Goal: Task Accomplishment & Management: Use online tool/utility

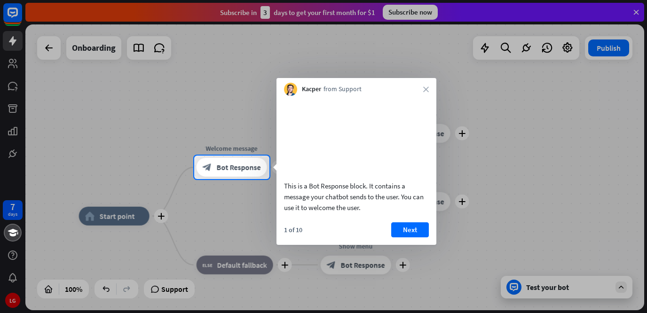
click at [436, 119] on div "This is a Bot Response block. It contains a message your chatbot sends to the u…" at bounding box center [357, 157] width 160 height 122
drag, startPoint x: 436, startPoint y: 119, endPoint x: 428, endPoint y: 88, distance: 30.9
click at [428, 88] on div "Kacper from Support close This is a Bot Response block. It contains a message y…" at bounding box center [357, 161] width 160 height 167
click at [428, 88] on icon "close" at bounding box center [426, 90] width 6 height 6
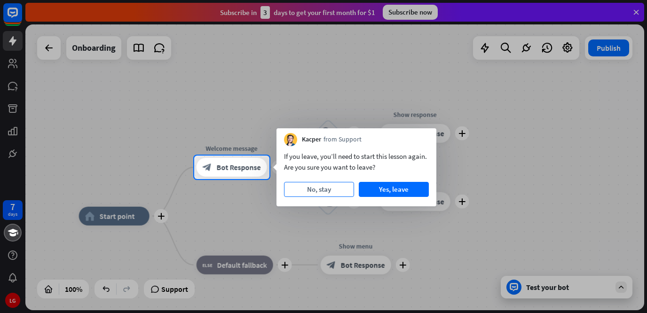
click at [327, 189] on button "No, stay" at bounding box center [319, 189] width 70 height 15
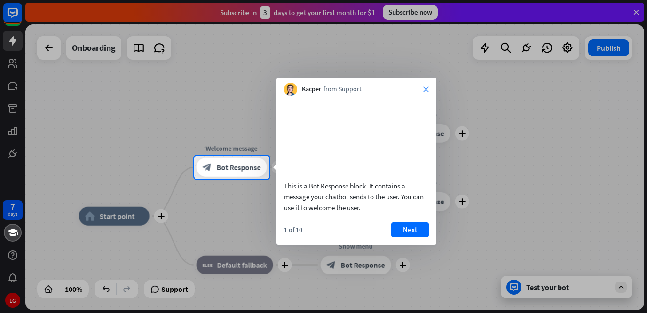
click at [428, 91] on icon "close" at bounding box center [426, 90] width 6 height 6
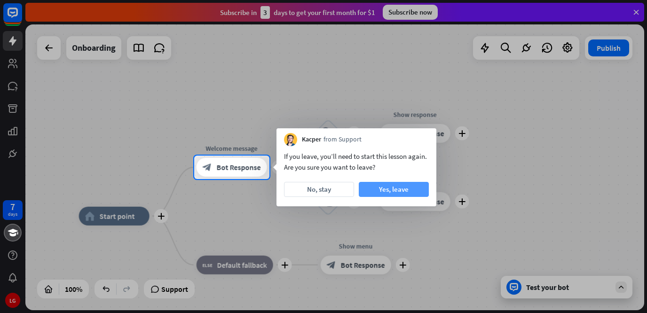
click at [388, 190] on button "Yes, leave" at bounding box center [394, 189] width 70 height 15
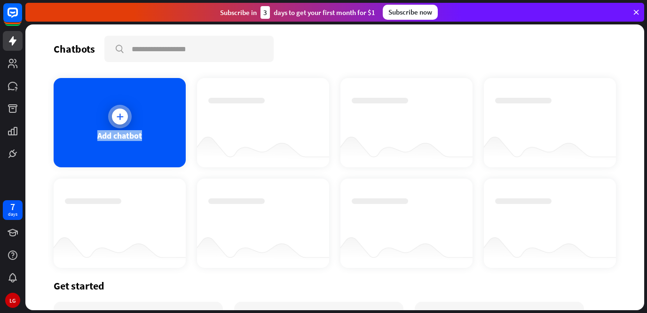
drag, startPoint x: 351, startPoint y: 171, endPoint x: 167, endPoint y: 105, distance: 196.2
click at [167, 105] on div "Add chatbot" at bounding box center [335, 173] width 563 height 190
click at [167, 105] on div "Add chatbot" at bounding box center [120, 122] width 132 height 89
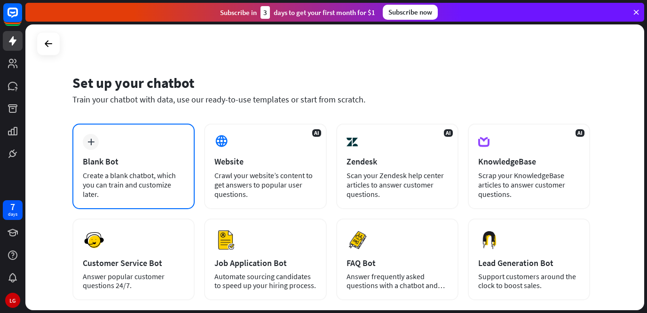
click at [88, 172] on div "Create a blank chatbot, which you can train and customize later." at bounding box center [134, 185] width 102 height 28
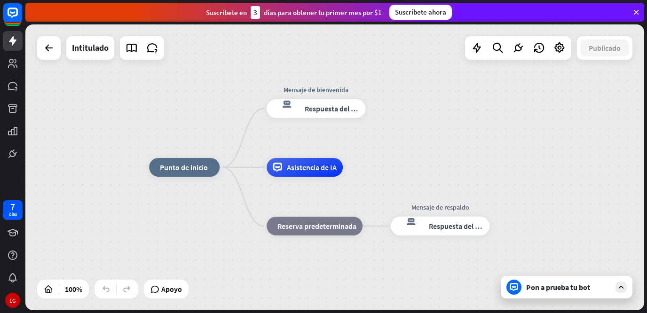
click at [534, 135] on div "inicio_2 Punto de inicio Mensaje de bienvenida respuesta del bot de bloqueo Res…" at bounding box center [334, 167] width 619 height 286
click at [288, 103] on font "respuesta del bot de bloqueo" at bounding box center [285, 103] width 24 height 9
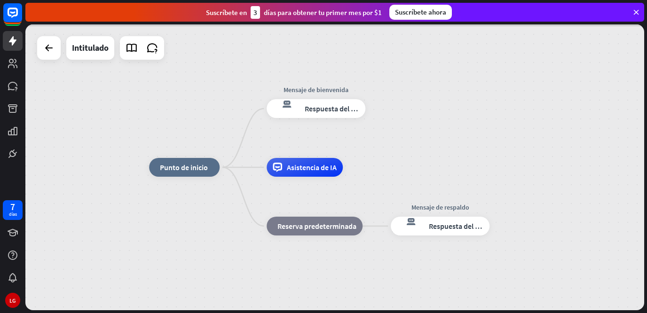
click at [283, 111] on div at bounding box center [334, 167] width 619 height 286
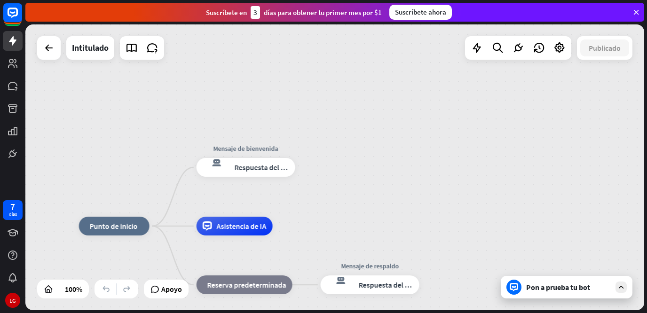
click at [223, 168] on icon "respuesta del bot de bloqueo" at bounding box center [216, 167] width 27 height 19
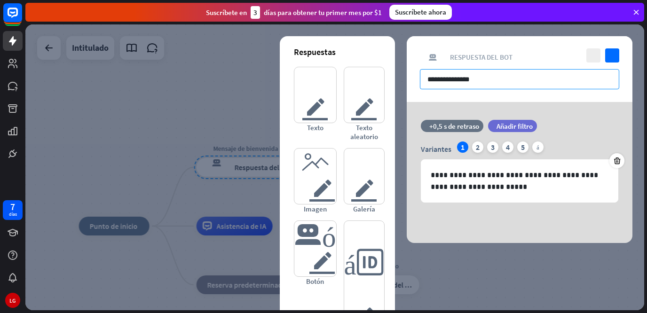
click at [471, 81] on input "**********" at bounding box center [519, 79] width 199 height 20
click at [492, 80] on input "**********" at bounding box center [519, 79] width 199 height 20
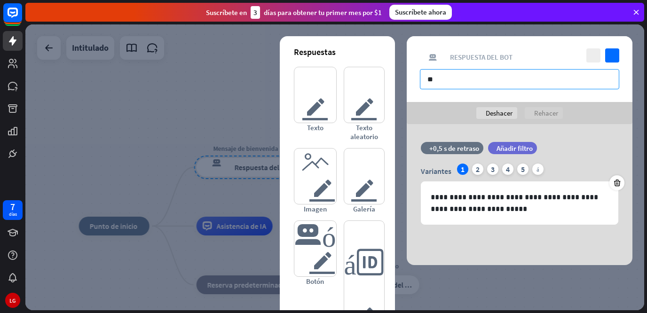
type input "*"
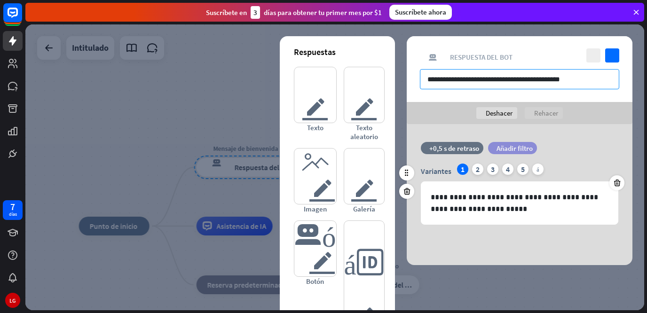
type input "**********"
click at [504, 143] on div "filtrar Añadir filtro" at bounding box center [512, 148] width 49 height 12
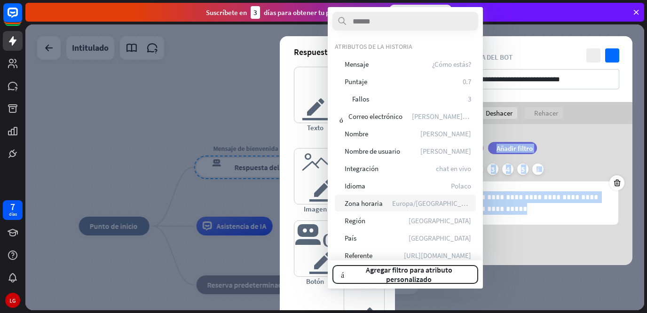
drag, startPoint x: 504, startPoint y: 143, endPoint x: 429, endPoint y: 216, distance: 105.1
click at [429, 216] on body "7 días LG cerca Ayuda del producto Pinitos Comience a usar ChatBot Centro de ay…" at bounding box center [323, 156] width 647 height 313
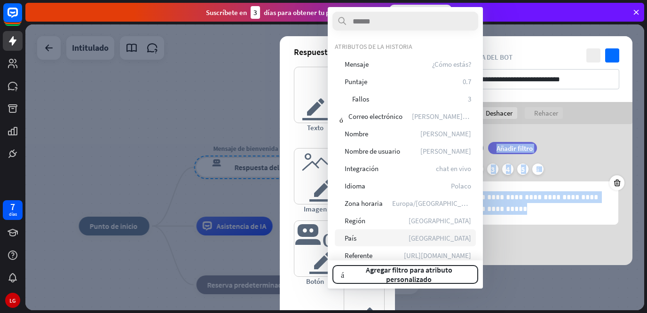
click at [430, 242] on div "marcador País [GEOGRAPHIC_DATA]" at bounding box center [405, 238] width 141 height 17
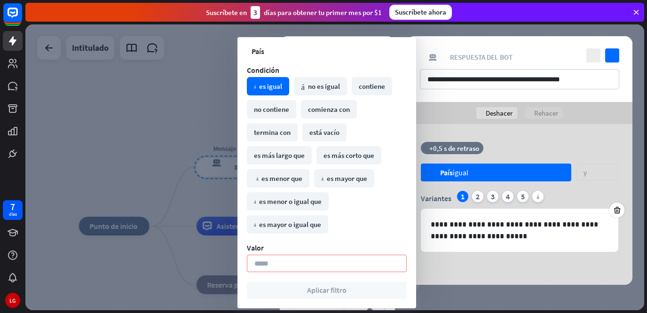
click at [521, 130] on div "**********" at bounding box center [520, 204] width 226 height 161
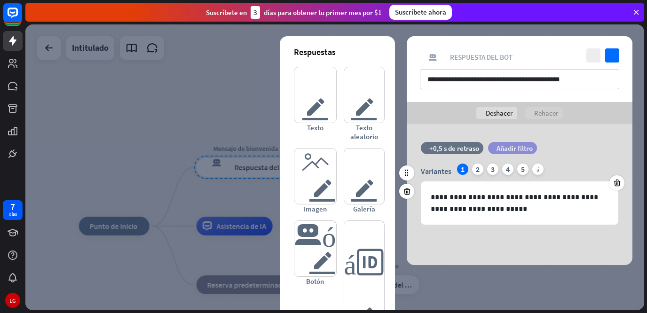
click at [520, 146] on font "Añadir filtro" at bounding box center [515, 148] width 36 height 9
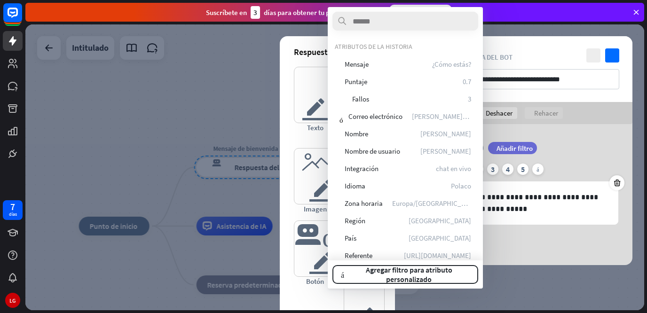
click at [576, 147] on div "filtrar Añadir filtro" at bounding box center [536, 148] width 96 height 12
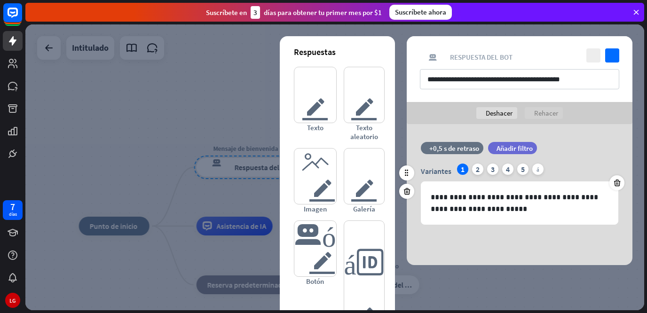
click at [576, 147] on div "filtrar Añadir filtro" at bounding box center [536, 148] width 96 height 12
click at [509, 147] on font "Añadir filtro" at bounding box center [515, 148] width 36 height 9
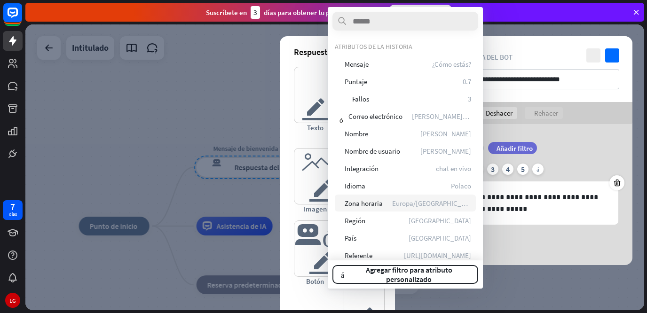
click at [420, 204] on div "globo Zona horaria Europa/[GEOGRAPHIC_DATA]" at bounding box center [405, 203] width 141 height 17
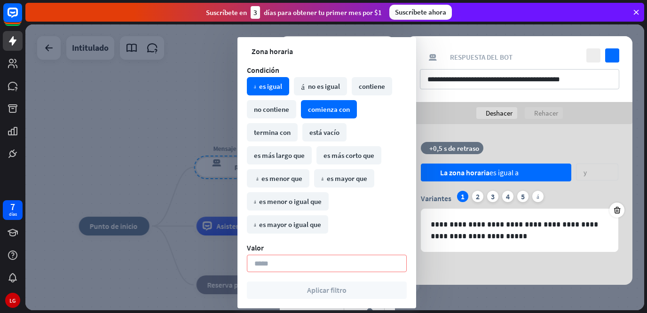
click at [343, 107] on font "comienza con" at bounding box center [329, 109] width 42 height 9
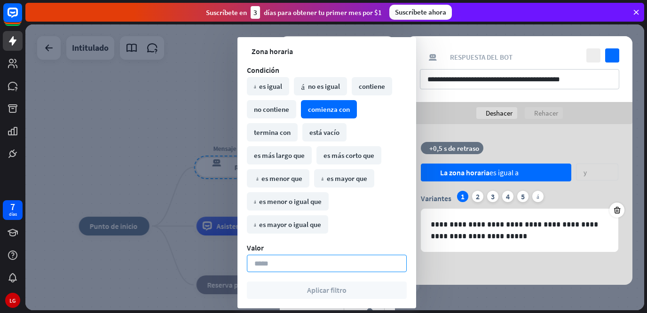
click at [281, 263] on input at bounding box center [327, 263] width 160 height 17
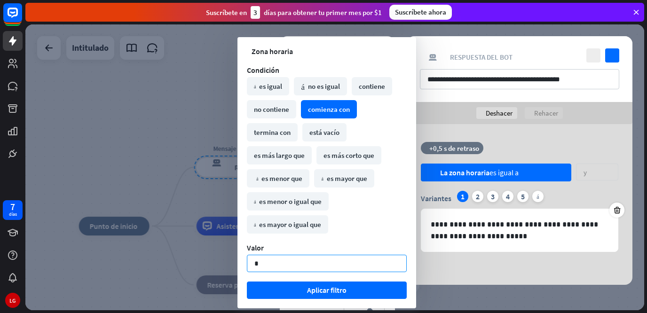
type input "**"
click button "Aplicar filtro" at bounding box center [327, 290] width 160 height 17
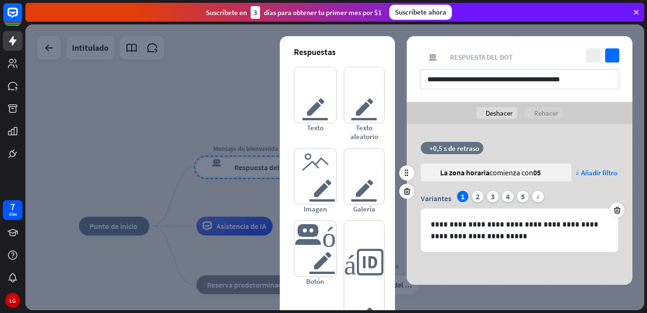
click at [476, 189] on div "globo La zona horaria comienza con 05 más Añadir filtro" at bounding box center [520, 177] width 198 height 27
click at [588, 171] on font "Añadir filtro" at bounding box center [599, 172] width 36 height 9
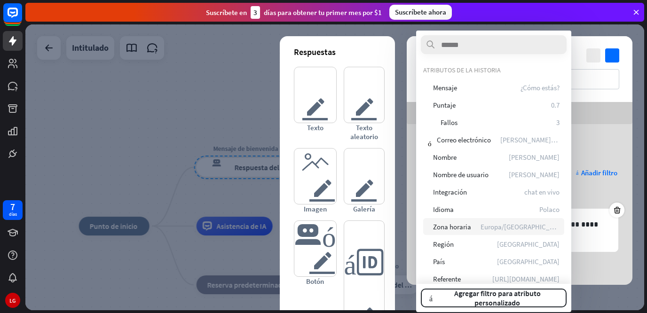
click at [544, 228] on font "Europa/[GEOGRAPHIC_DATA]" at bounding box center [524, 226] width 86 height 9
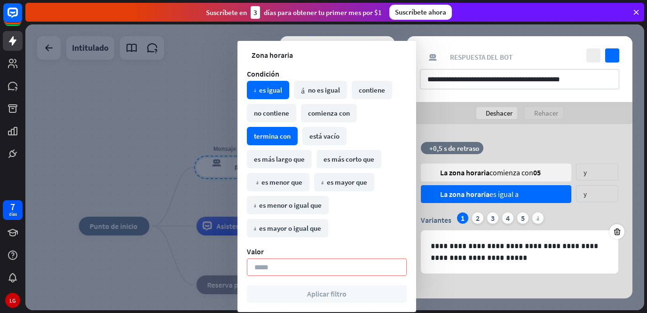
click at [289, 136] on font "termina con" at bounding box center [272, 136] width 37 height 9
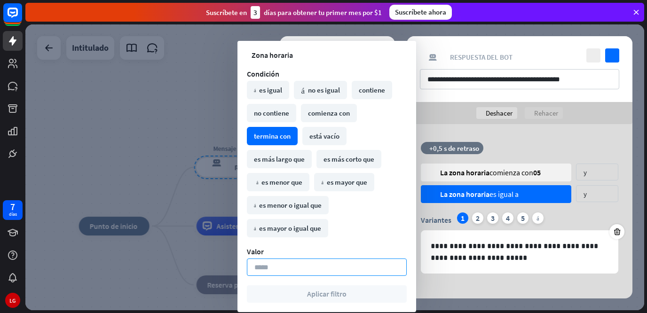
click at [278, 276] on input at bounding box center [327, 267] width 160 height 17
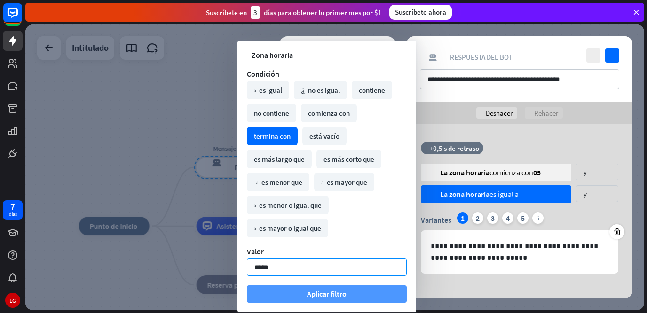
type input "*****"
click at [281, 291] on button "Aplicar filtro" at bounding box center [327, 294] width 160 height 17
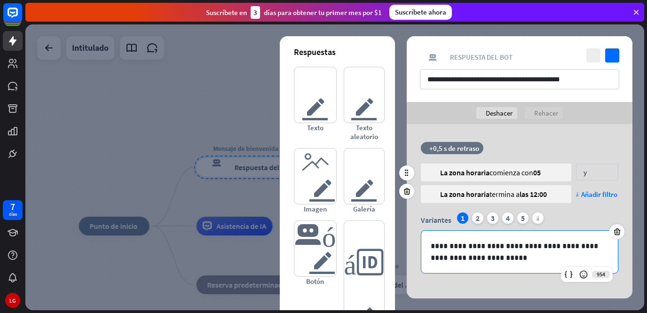
click at [503, 260] on p "**********" at bounding box center [520, 252] width 178 height 24
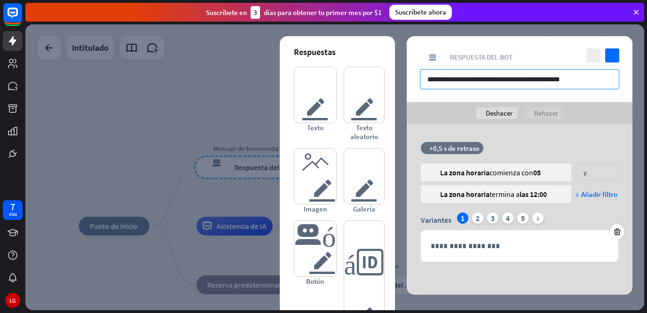
click at [502, 79] on input "**********" at bounding box center [519, 79] width 199 height 20
type input "**********"
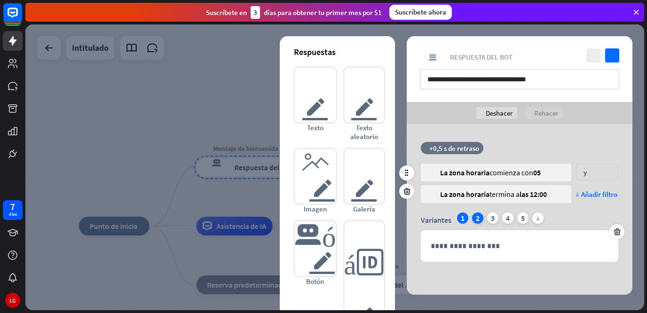
click at [477, 221] on font "2" at bounding box center [478, 218] width 4 height 9
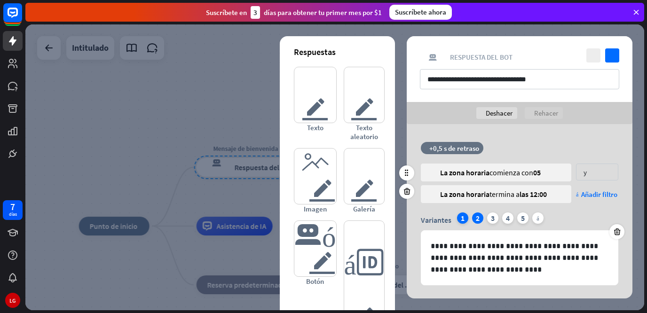
click at [461, 221] on font "1" at bounding box center [463, 218] width 4 height 9
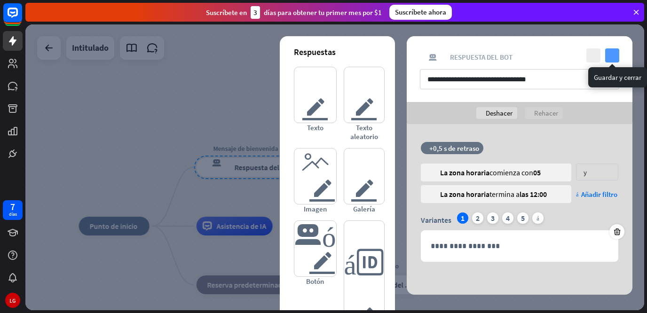
click at [615, 55] on icon "controlar" at bounding box center [612, 55] width 14 height 14
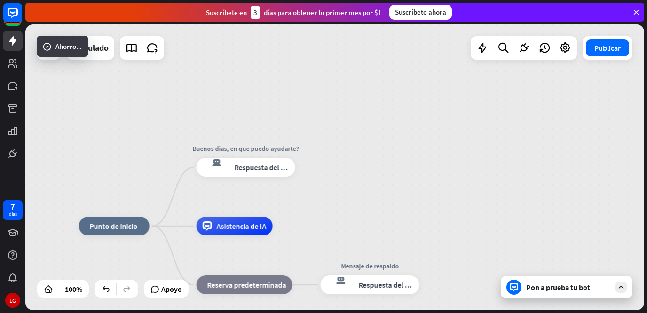
click at [615, 55] on button "Publicar" at bounding box center [607, 48] width 43 height 17
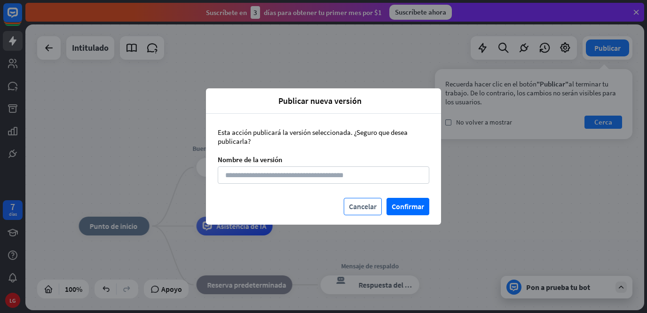
click at [374, 208] on font "Cancelar" at bounding box center [363, 206] width 28 height 9
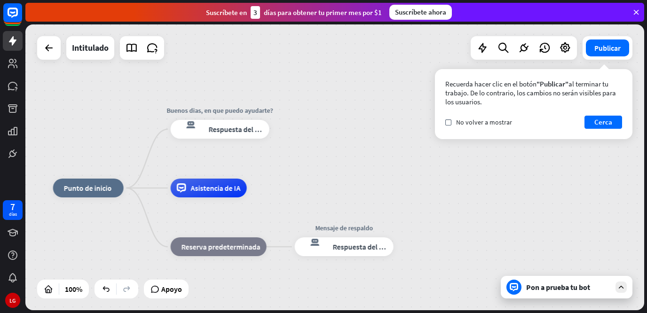
drag, startPoint x: 374, startPoint y: 208, endPoint x: 354, endPoint y: 170, distance: 43.4
click at [354, 170] on div "inicio_2 Punto de inicio Buenos dias, en que puedo ayudarte? respuesta del bot …" at bounding box center [334, 167] width 619 height 286
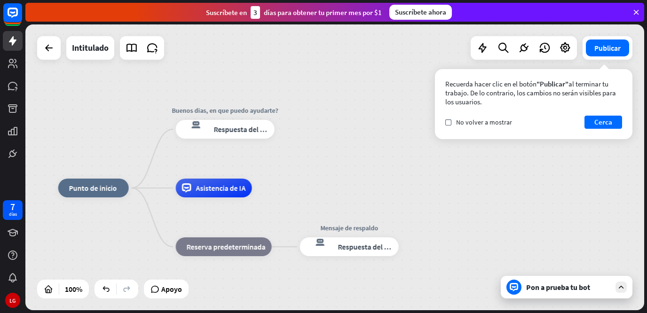
click at [354, 170] on div "inicio_2 Punto de inicio Buenos dias, en que puedo ayudarte? respuesta del bot …" at bounding box center [334, 167] width 619 height 286
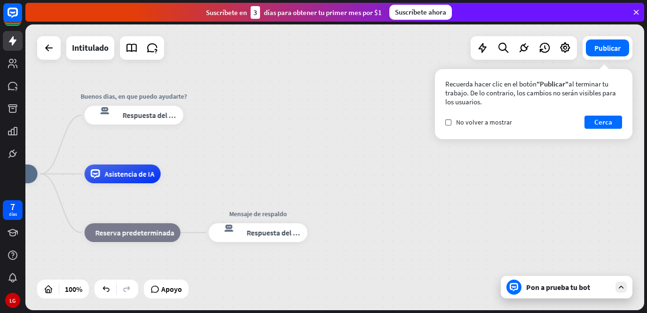
drag, startPoint x: 349, startPoint y: 170, endPoint x: 288, endPoint y: 173, distance: 61.2
click at [283, 169] on div "inicio_2 Punto de inicio Buenos dias, en que puedo ayudarte? respuesta del bot …" at bounding box center [334, 167] width 619 height 286
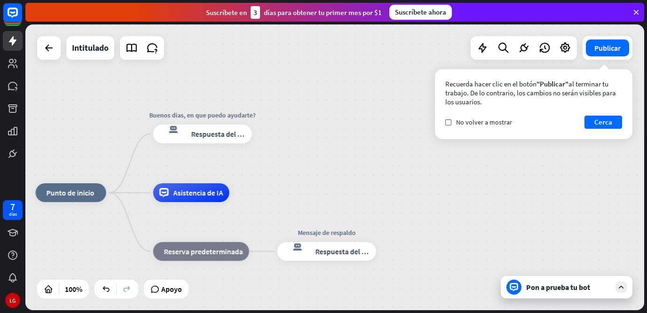
drag, startPoint x: 344, startPoint y: 189, endPoint x: 407, endPoint y: 195, distance: 63.8
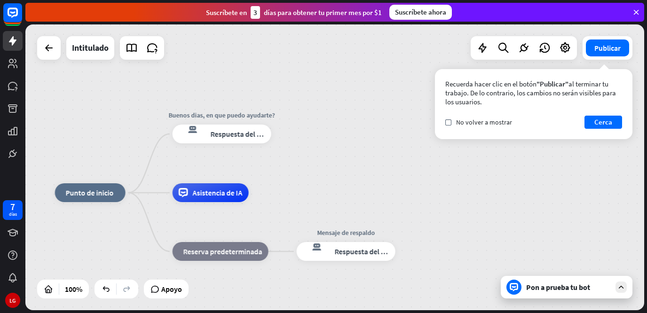
click at [464, 189] on div "inicio_2 Punto de inicio Buenos dias, en que puedo ayudarte? respuesta del bot …" at bounding box center [334, 167] width 619 height 286
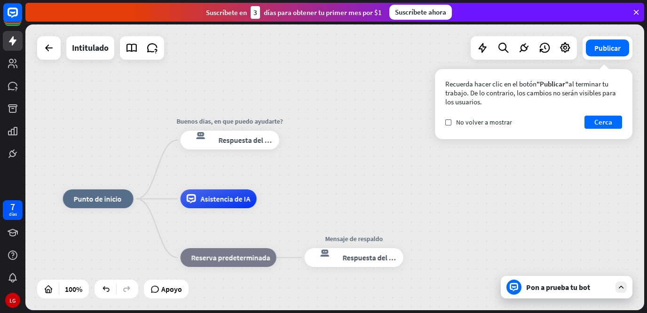
click at [464, 189] on div "inicio_2 Punto de inicio Buenos dias, en que puedo ayudarte? respuesta del bot …" at bounding box center [334, 167] width 619 height 286
click at [542, 285] on font "Pon a prueba tu bot" at bounding box center [558, 287] width 64 height 9
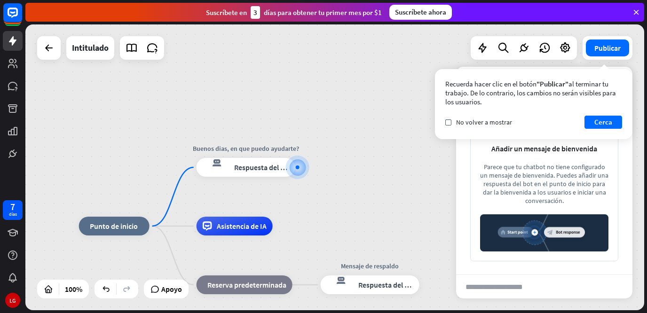
click at [542, 285] on input "text" at bounding box center [502, 287] width 92 height 24
type input "****"
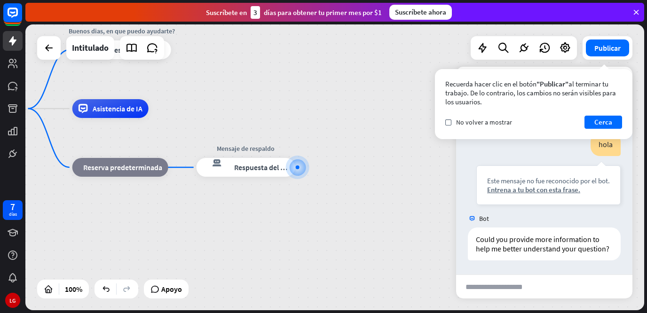
scroll to position [27, 0]
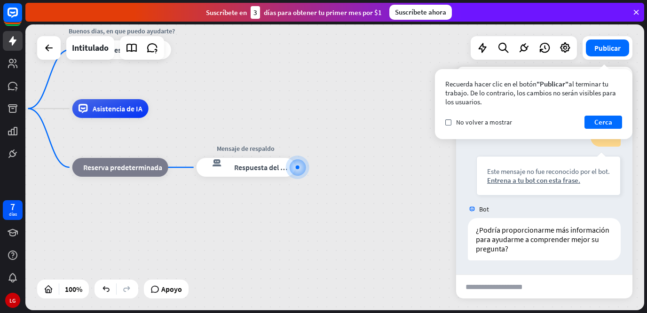
click at [450, 127] on div "controlar No volver a mostrar Cerca" at bounding box center [533, 122] width 177 height 13
click at [451, 119] on label "controlar" at bounding box center [448, 122] width 6 height 6
click at [596, 120] on font "Cerca" at bounding box center [604, 122] width 18 height 9
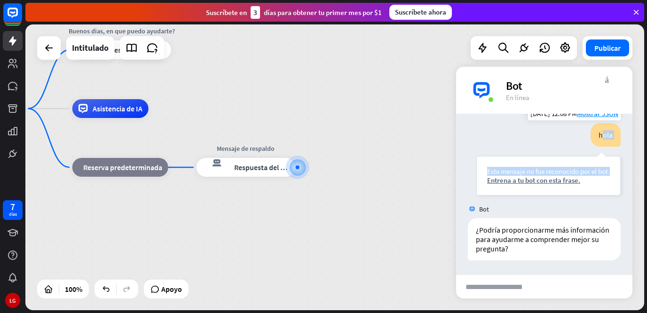
drag, startPoint x: 593, startPoint y: 147, endPoint x: 497, endPoint y: 173, distance: 99.3
click at [497, 173] on div "hola Este mensaje no fue reconocido por el bot. Entrena a tu bot con esta frase." at bounding box center [548, 159] width 144 height 72
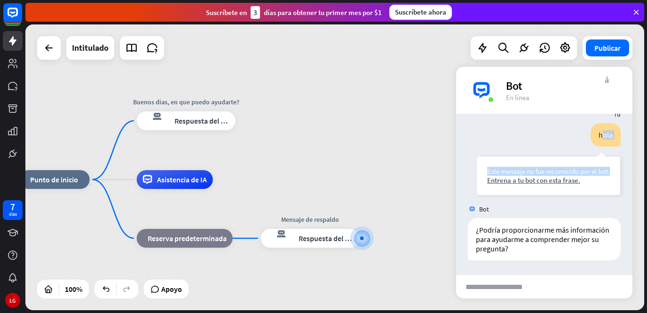
drag, startPoint x: 192, startPoint y: 97, endPoint x: 256, endPoint y: 168, distance: 95.9
click at [256, 168] on div "inicio_2 Punto de inicio Buenos dias, en que puedo ayudarte? respuesta del bot …" at bounding box center [334, 167] width 619 height 286
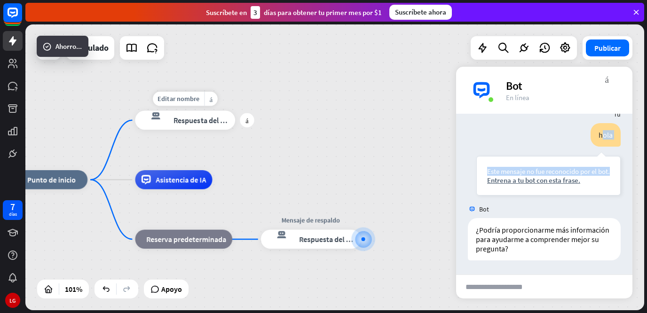
click at [206, 124] on font "Respuesta del bot" at bounding box center [203, 120] width 58 height 9
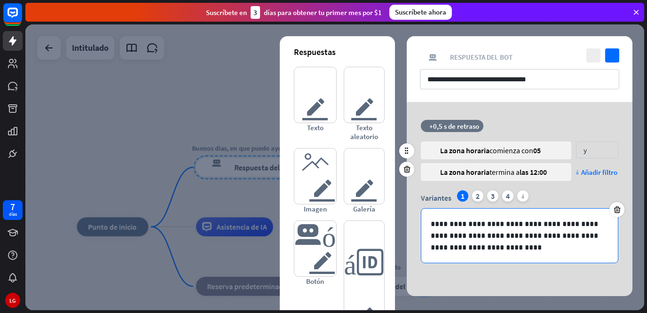
click at [429, 221] on div "**********" at bounding box center [519, 236] width 197 height 54
click at [479, 253] on p "**********" at bounding box center [520, 235] width 178 height 35
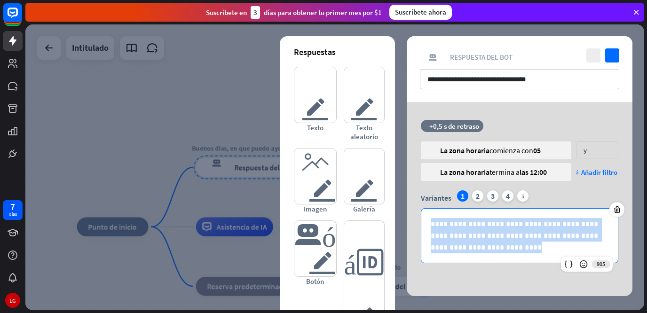
drag, startPoint x: 479, startPoint y: 253, endPoint x: 397, endPoint y: 196, distance: 99.4
click at [397, 196] on div "**********" at bounding box center [519, 199] width 249 height 194
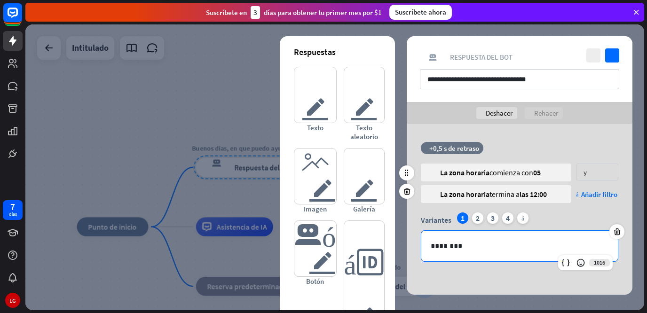
click at [629, 199] on div "tiempo +0,5 s de retraso globo La zona horaria comienza con 05 y flecha_abajo g…" at bounding box center [520, 177] width 226 height 71
click at [543, 250] on p "********" at bounding box center [520, 246] width 178 height 12
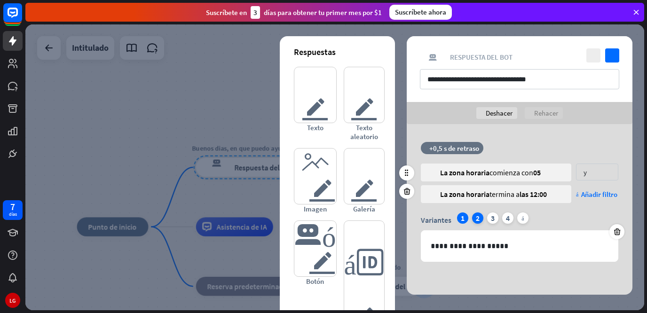
click at [476, 221] on font "2" at bounding box center [478, 218] width 4 height 9
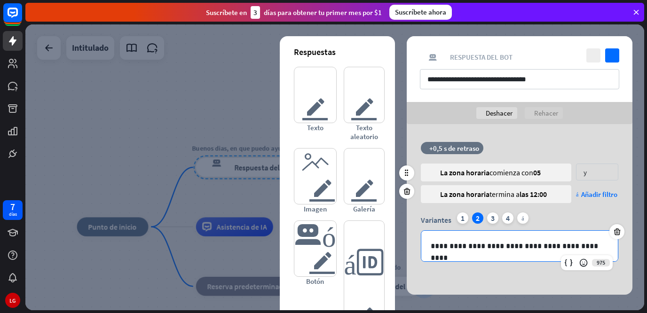
click at [498, 239] on div "**********" at bounding box center [519, 246] width 197 height 31
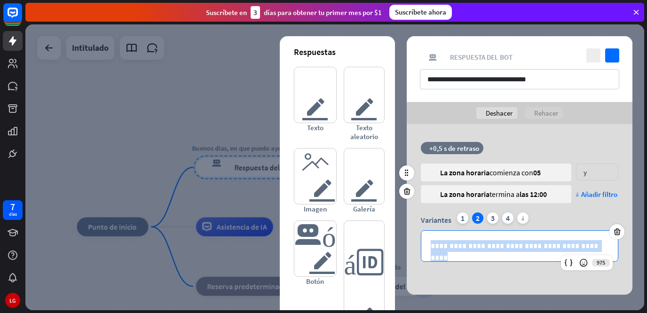
click at [498, 239] on div "**********" at bounding box center [519, 246] width 197 height 31
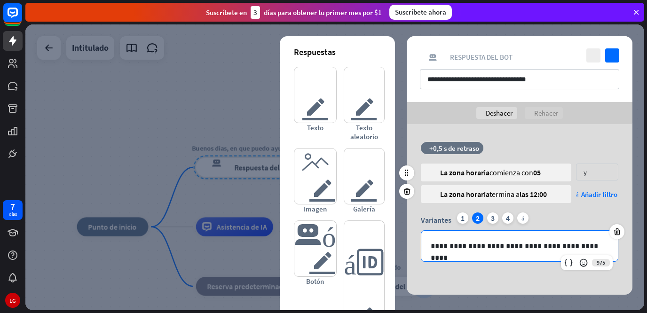
click at [498, 239] on div "**********" at bounding box center [519, 246] width 197 height 31
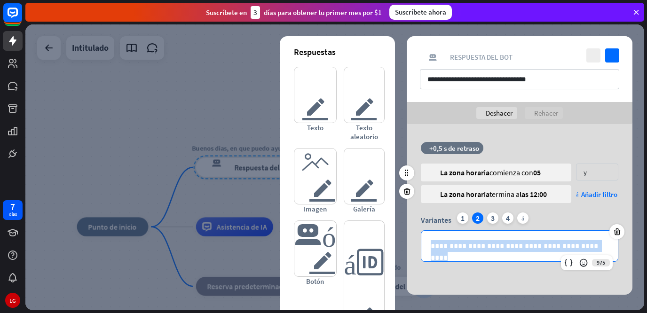
click at [498, 239] on div "**********" at bounding box center [519, 246] width 197 height 31
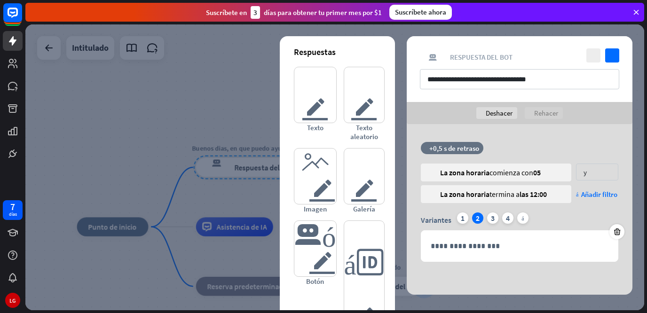
click at [257, 125] on div at bounding box center [334, 167] width 619 height 286
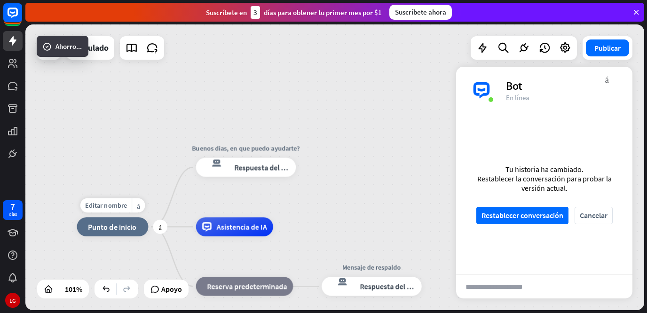
click at [127, 227] on font "Punto de inicio" at bounding box center [112, 226] width 48 height 9
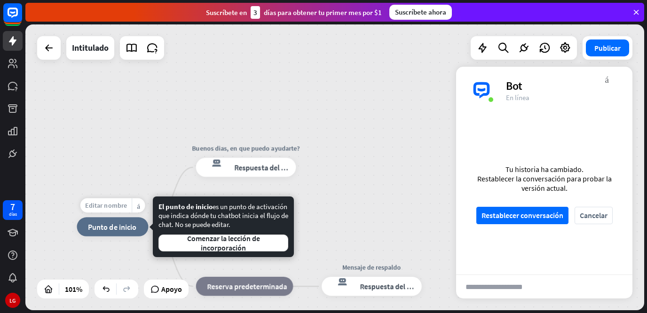
drag, startPoint x: 127, startPoint y: 227, endPoint x: 119, endPoint y: 207, distance: 21.1
click at [119, 217] on div "Editar nombre más_amarillo más inicio_2 Punto de inicio" at bounding box center [112, 226] width 71 height 19
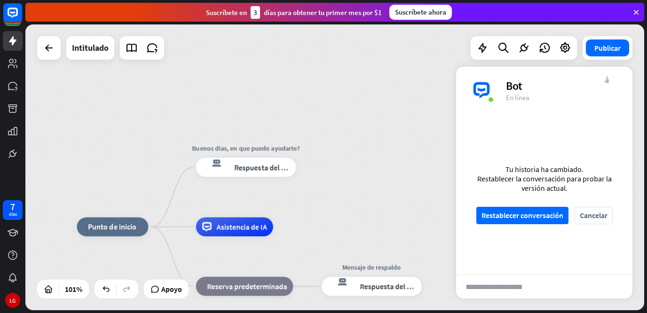
drag, startPoint x: 133, startPoint y: 188, endPoint x: 184, endPoint y: 178, distance: 51.7
click at [503, 215] on font "Restablecer conversación" at bounding box center [523, 215] width 82 height 9
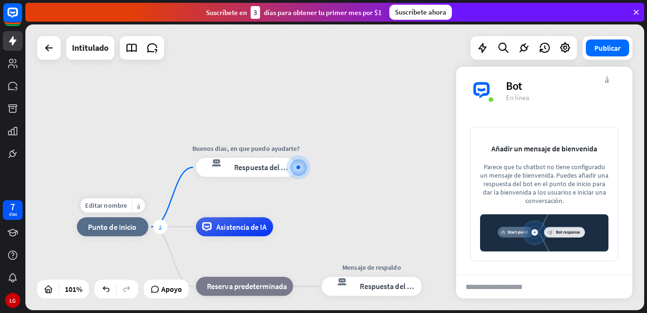
click at [156, 230] on div "más" at bounding box center [160, 227] width 14 height 14
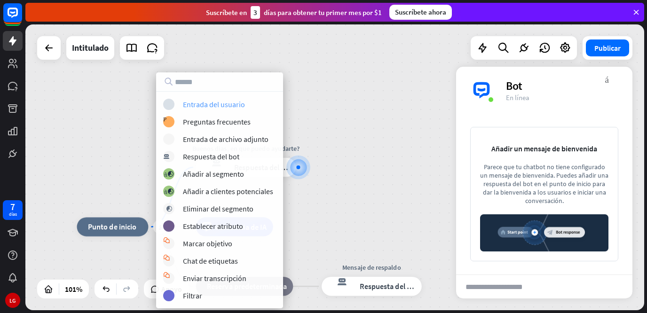
click at [184, 103] on font "Entrada del usuario" at bounding box center [214, 104] width 62 height 9
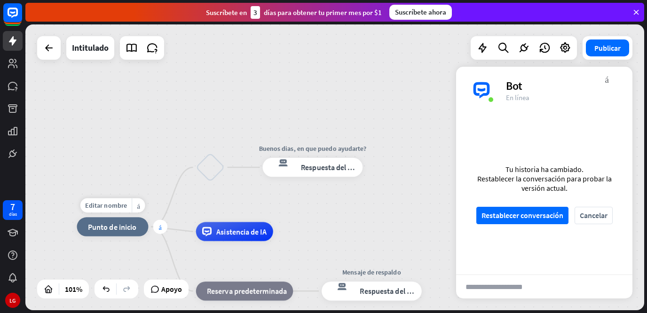
click at [155, 229] on div "más" at bounding box center [160, 227] width 14 height 14
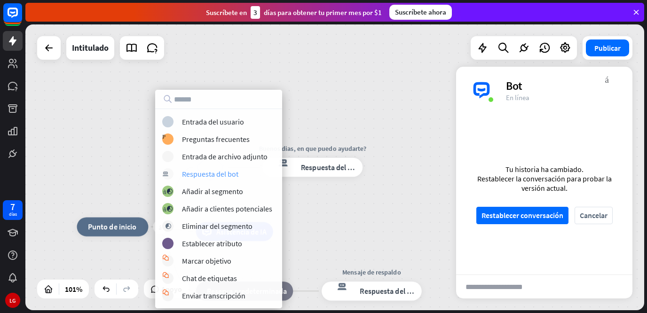
click at [186, 175] on font "Respuesta del bot" at bounding box center [210, 173] width 56 height 9
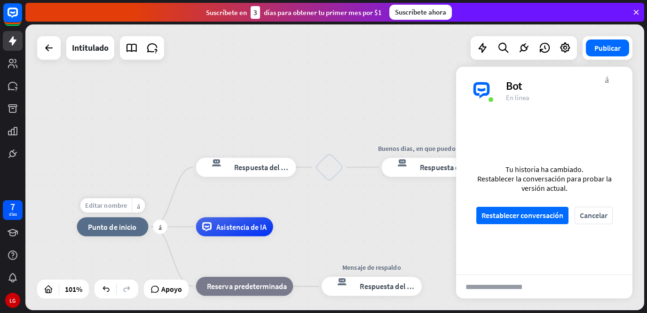
click at [122, 206] on font "Editar nombre" at bounding box center [106, 205] width 42 height 8
click at [121, 230] on font "Punto de inicio" at bounding box center [112, 226] width 48 height 9
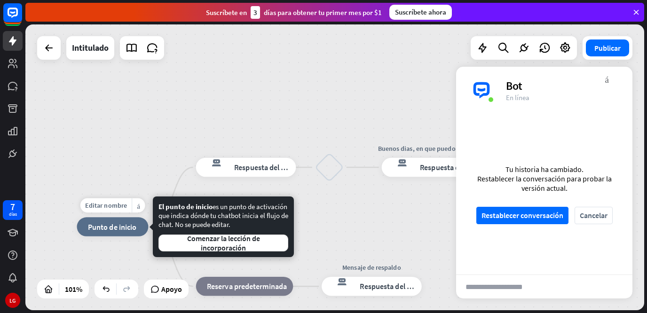
click at [121, 230] on font "Punto de inicio" at bounding box center [112, 226] width 48 height 9
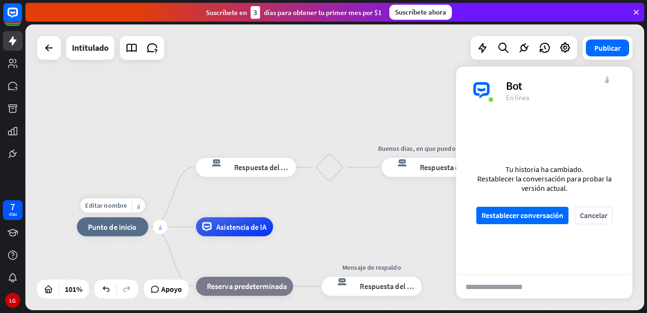
click at [162, 230] on div "más" at bounding box center [160, 227] width 14 height 14
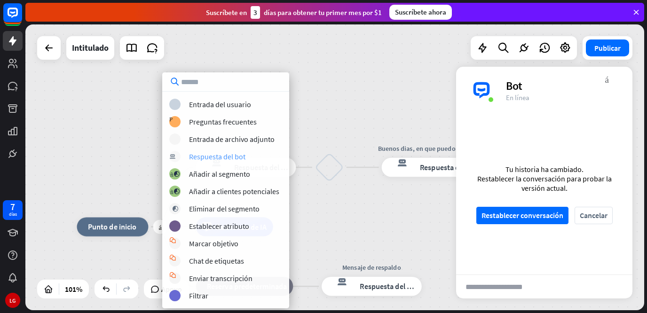
click at [192, 160] on font "Respuesta del bot" at bounding box center [217, 156] width 56 height 9
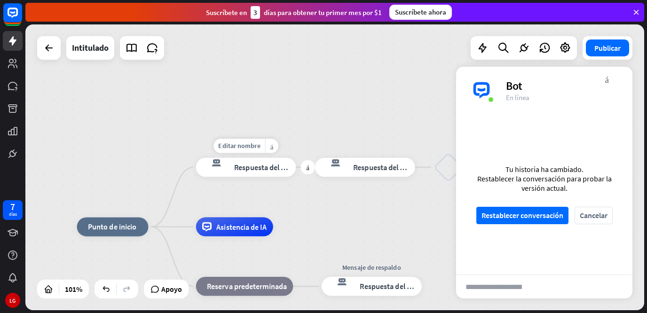
click at [239, 169] on font "Respuesta del bot" at bounding box center [263, 167] width 58 height 9
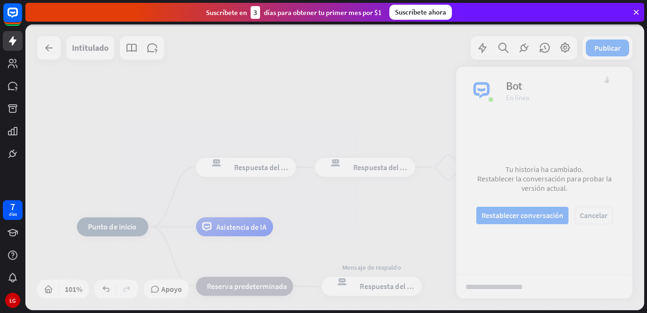
click at [239, 169] on div at bounding box center [334, 167] width 619 height 286
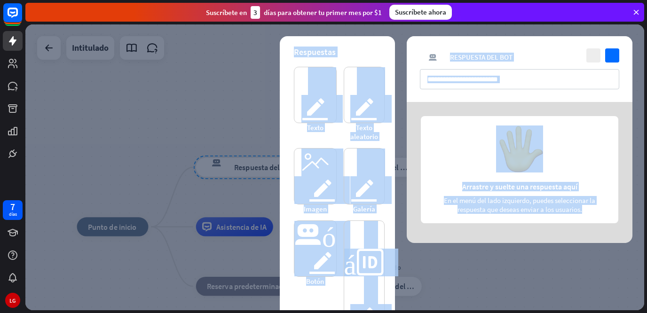
drag, startPoint x: 498, startPoint y: 132, endPoint x: 586, endPoint y: 41, distance: 126.4
click at [586, 41] on div "cerca controlar respuesta del bot de bloqueo Respuesta del bot Respuestas texto…" at bounding box center [520, 139] width 226 height 207
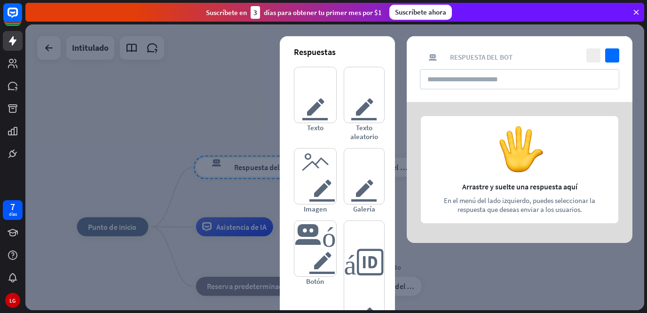
click at [240, 130] on div at bounding box center [334, 167] width 619 height 286
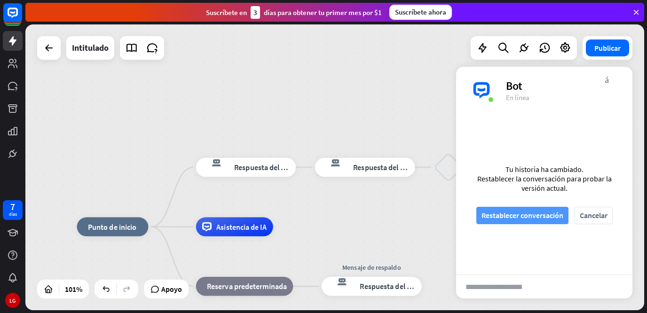
click at [561, 220] on font "Restablecer conversación" at bounding box center [523, 215] width 82 height 9
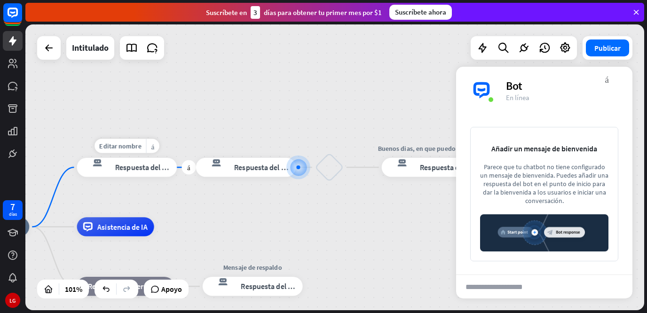
click at [129, 177] on div "respuesta del bot de bloqueo Respuesta del bot" at bounding box center [127, 167] width 100 height 19
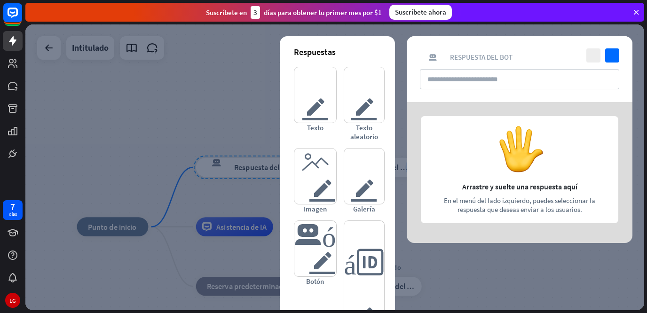
click at [419, 103] on div at bounding box center [520, 172] width 226 height 141
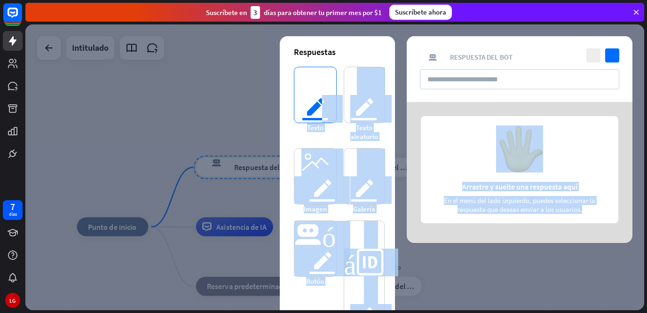
drag, startPoint x: 416, startPoint y: 103, endPoint x: 323, endPoint y: 96, distance: 92.9
click at [407, 102] on div "Respuestas texto del editor Texto texto del editor Texto aleatorio imagen del e…" at bounding box center [520, 172] width 226 height 141
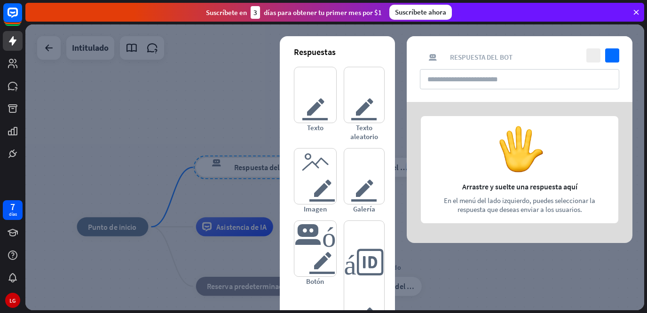
click at [147, 81] on div at bounding box center [334, 167] width 619 height 286
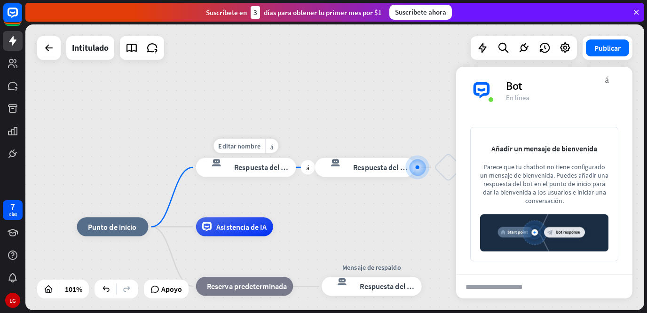
click at [281, 166] on font "Respuesta del bot" at bounding box center [263, 167] width 58 height 9
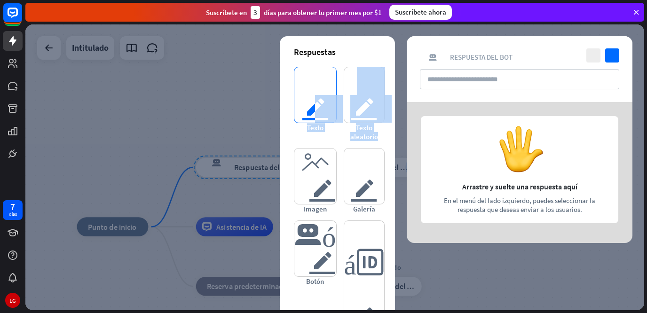
drag, startPoint x: 287, startPoint y: 139, endPoint x: 314, endPoint y: 106, distance: 42.8
click at [314, 106] on div "Respuestas texto del editor Texto texto del editor Texto aleatorio imagen del e…" at bounding box center [337, 198] width 115 height 325
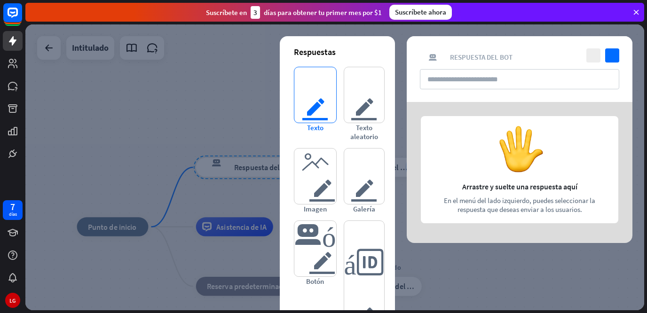
click at [314, 106] on font "texto del editor" at bounding box center [314, 95] width 27 height 56
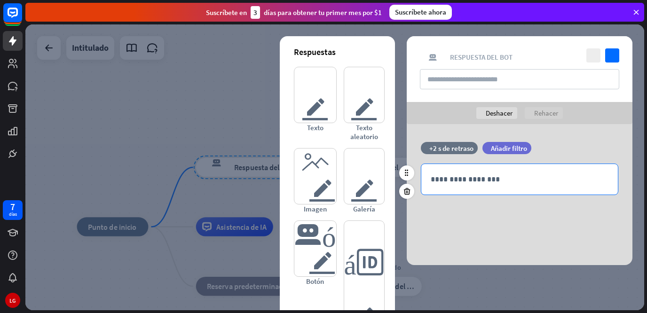
click at [460, 187] on div "**********" at bounding box center [519, 179] width 197 height 31
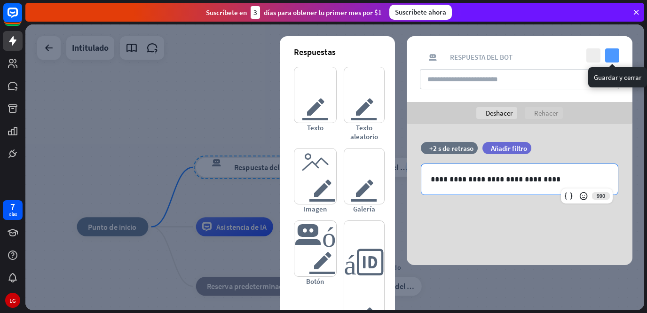
click at [614, 55] on icon "controlar" at bounding box center [612, 55] width 14 height 14
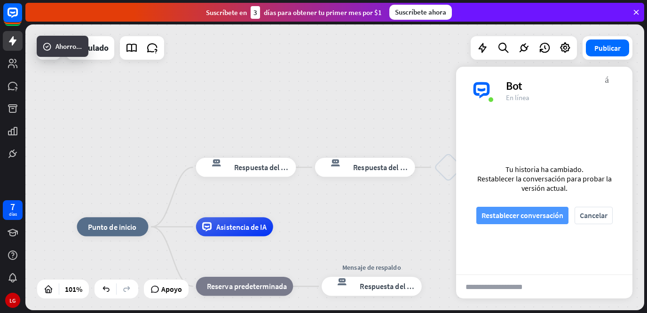
click at [514, 211] on font "Restablecer conversación" at bounding box center [523, 215] width 82 height 9
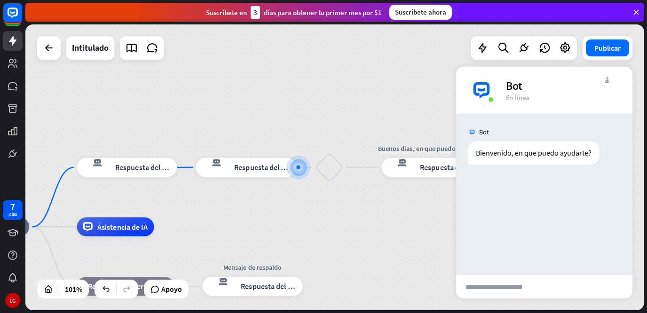
click at [500, 210] on div "Bot Bienvenido, en que puedo ayudarte? [DATE] 12:12 PM Mostrar JSON" at bounding box center [544, 194] width 176 height 161
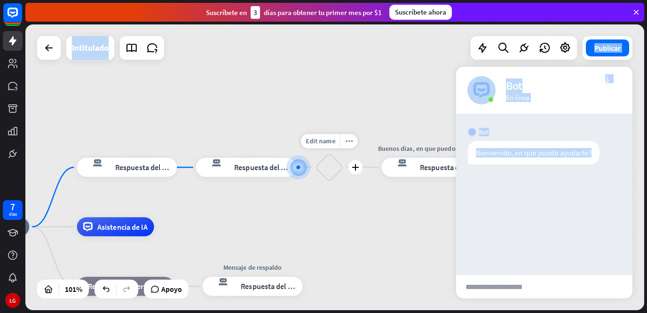
drag, startPoint x: 409, startPoint y: 195, endPoint x: 313, endPoint y: 176, distance: 97.8
click at [313, 176] on div "inicio_2 Punto de inicio respuesta del bot de bloqueo Respuesta del bot respues…" at bounding box center [334, 167] width 619 height 286
click at [293, 168] on div at bounding box center [299, 168] width 12 height 12
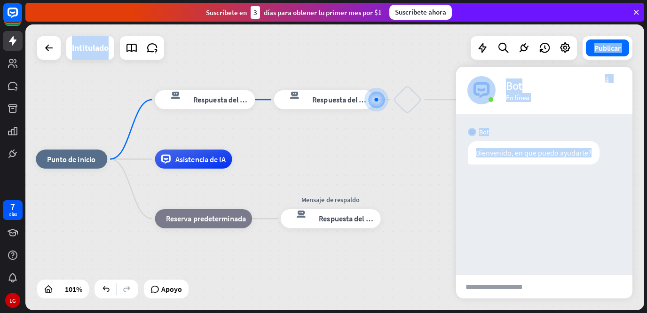
drag, startPoint x: 411, startPoint y: 239, endPoint x: 463, endPoint y: 176, distance: 82.2
click at [463, 176] on div "inicio_2 Punto de inicio respuesta del bot de bloqueo Respuesta del bot respues…" at bounding box center [334, 167] width 619 height 286
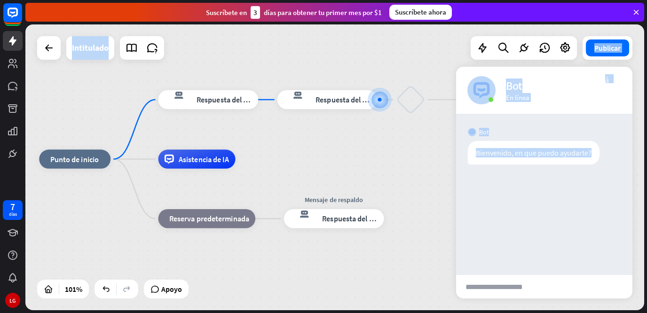
click at [463, 176] on div "Bot Bienvenido, en que puedo ayudarte? [DATE] 12:12 PM Mostrar JSON" at bounding box center [544, 194] width 176 height 161
drag, startPoint x: 463, startPoint y: 176, endPoint x: 361, endPoint y: 144, distance: 106.4
click at [361, 144] on div "inicio_2 Punto de inicio respuesta del bot de bloqueo Respuesta del bot respues…" at bounding box center [334, 167] width 619 height 286
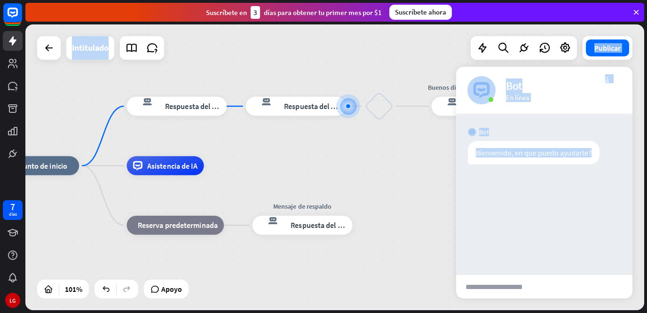
drag, startPoint x: 302, startPoint y: 131, endPoint x: 333, endPoint y: 143, distance: 32.8
click at [333, 143] on div "inicio_2 Punto de inicio respuesta del bot de bloqueo Respuesta del bot respues…" at bounding box center [334, 167] width 619 height 286
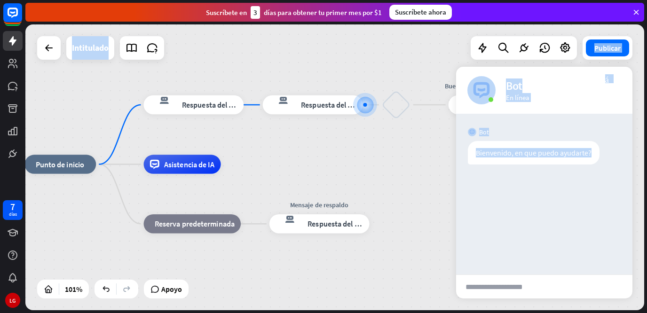
click at [333, 143] on div "inicio_2 Punto de inicio respuesta del bot de bloqueo Respuesta del bot respues…" at bounding box center [334, 167] width 619 height 286
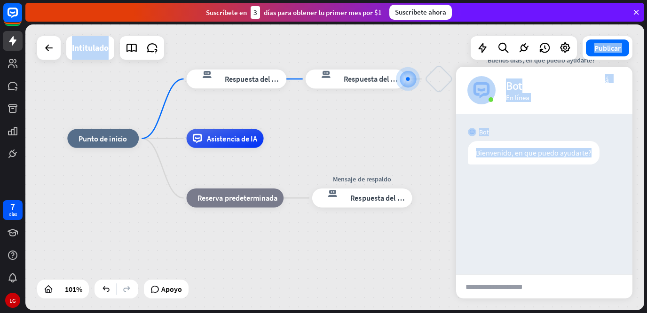
drag, startPoint x: 259, startPoint y: 135, endPoint x: 314, endPoint y: 109, distance: 61.2
click at [314, 109] on div "inicio_2 Punto de inicio respuesta del bot de bloqueo Respuesta del bot Editar …" at bounding box center [334, 167] width 619 height 286
click at [314, 109] on div "inicio_2 Punto de inicio respuesta del bot de bloqueo Respuesta del bot respues…" at bounding box center [334, 167] width 619 height 286
click at [235, 144] on div "Asistencia de IA" at bounding box center [225, 138] width 77 height 19
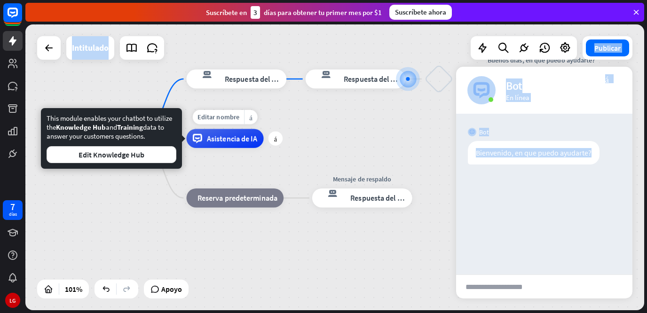
click at [235, 144] on div "Asistencia de IA" at bounding box center [225, 138] width 77 height 19
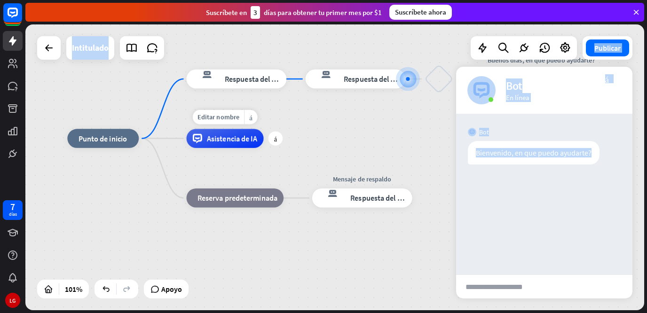
click at [235, 144] on div "Asistencia de IA" at bounding box center [225, 138] width 77 height 19
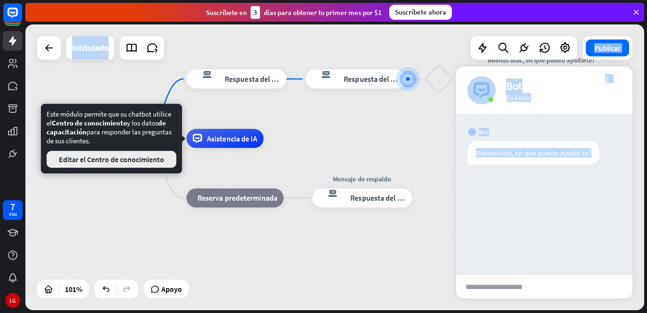
click at [158, 166] on button "Editar el Centro de conocimiento" at bounding box center [112, 159] width 130 height 17
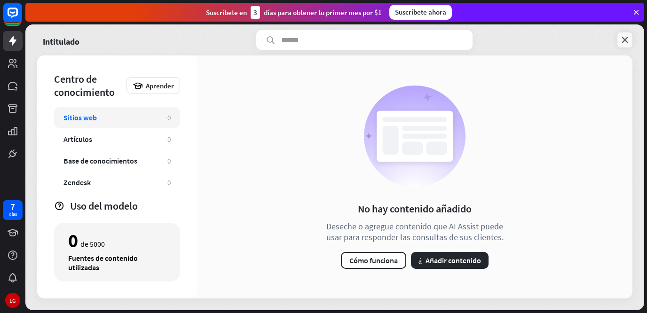
click at [627, 44] on icon at bounding box center [624, 39] width 9 height 9
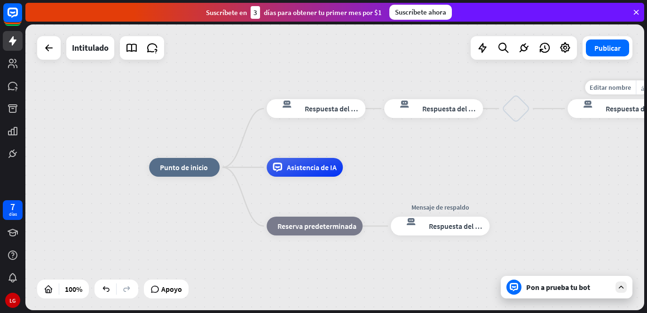
click at [599, 109] on icon "respuesta del bot de bloqueo" at bounding box center [587, 108] width 27 height 19
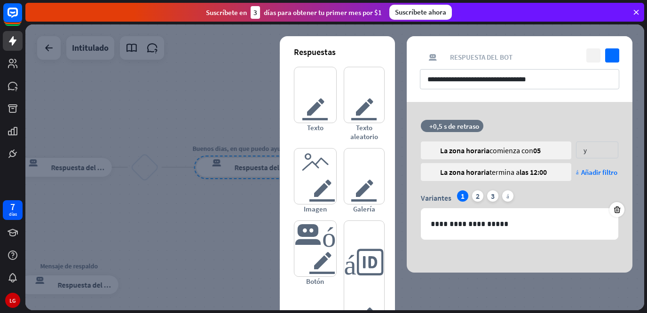
click at [592, 58] on icon "cerca" at bounding box center [594, 55] width 14 height 14
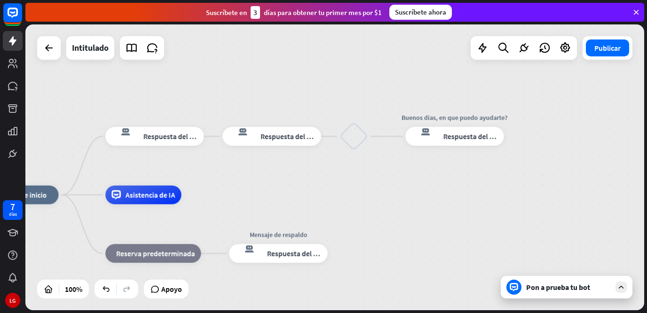
drag, startPoint x: 249, startPoint y: 242, endPoint x: 478, endPoint y: 211, distance: 230.8
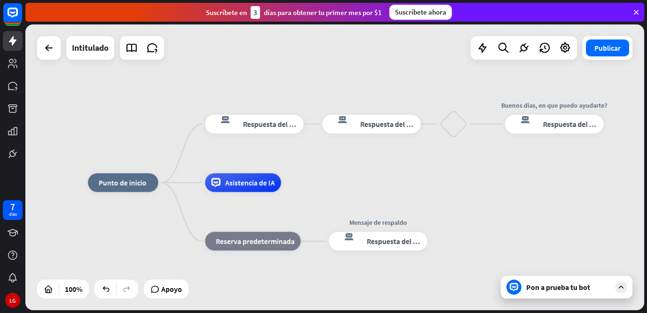
drag, startPoint x: 478, startPoint y: 211, endPoint x: 558, endPoint y: 197, distance: 81.1
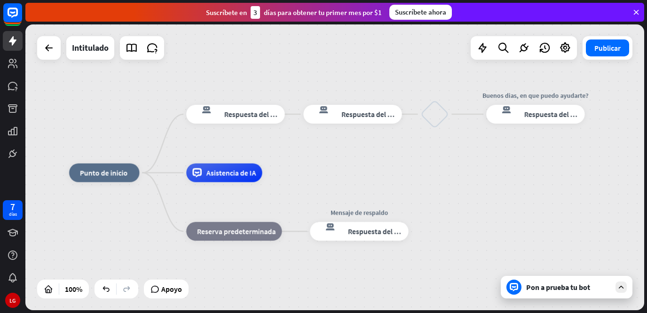
drag, startPoint x: 517, startPoint y: 201, endPoint x: 553, endPoint y: 206, distance: 36.1
click at [553, 206] on div "inicio_2 Punto de inicio respuesta del bot de bloqueo Respuesta del bot respues…" at bounding box center [377, 315] width 617 height 285
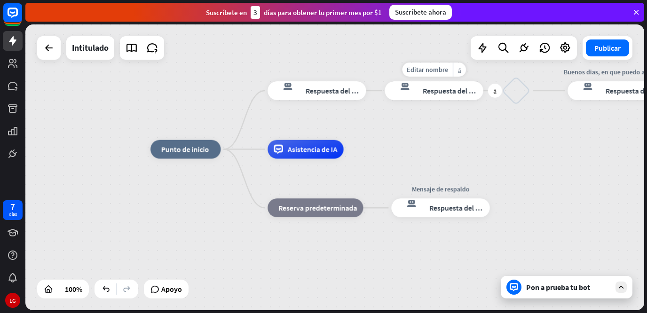
drag, startPoint x: 261, startPoint y: 159, endPoint x: 370, endPoint y: 102, distance: 123.3
click at [385, 100] on div "Editar nombre más_amarillo más respuesta del bot de bloqueo Respuesta del bot" at bounding box center [434, 90] width 98 height 19
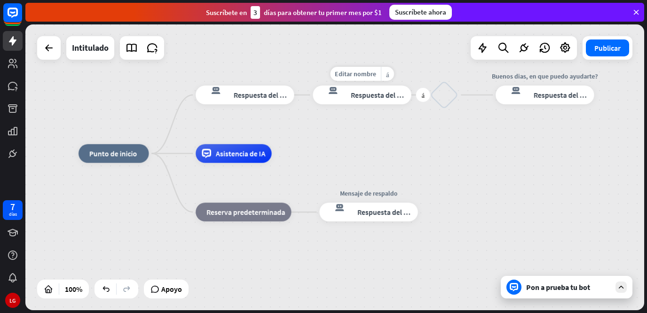
drag, startPoint x: 370, startPoint y: 102, endPoint x: 304, endPoint y: 105, distance: 66.4
click at [313, 104] on div "Editar nombre más_amarillo más respuesta del bot de bloqueo Respuesta del bot" at bounding box center [362, 95] width 98 height 19
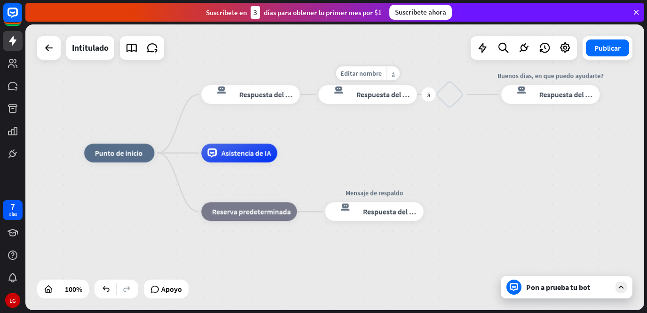
click at [318, 104] on div "Editar nombre más_amarillo más respuesta del bot de bloqueo Respuesta del bot" at bounding box center [367, 94] width 98 height 19
click at [164, 156] on div "más" at bounding box center [166, 153] width 14 height 14
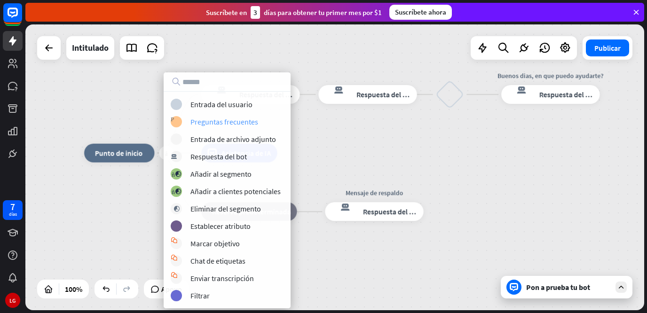
click at [206, 123] on font "Preguntas frecuentes" at bounding box center [224, 121] width 68 height 9
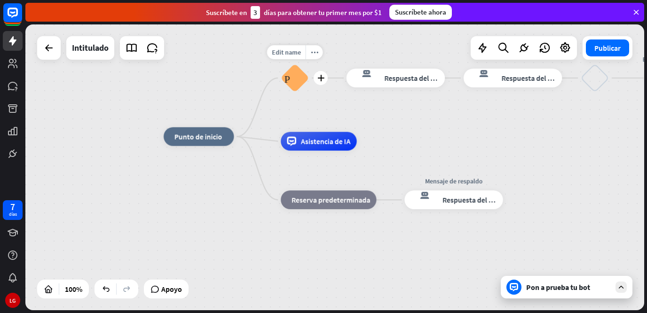
drag, startPoint x: 288, startPoint y: 63, endPoint x: 286, endPoint y: 107, distance: 43.3
click at [286, 92] on div "Edit name more_horiz plus Preguntas frecuentes sobre bloques" at bounding box center [295, 78] width 28 height 28
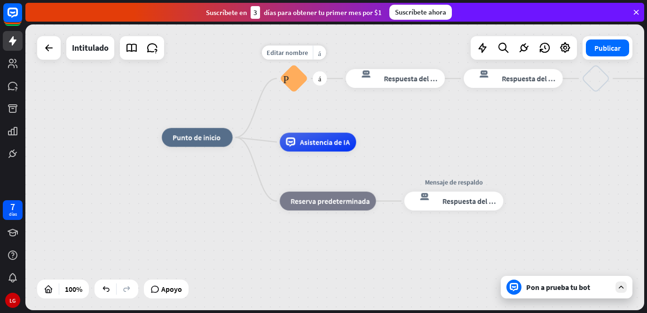
drag, startPoint x: 375, startPoint y: 82, endPoint x: 270, endPoint y: 81, distance: 104.9
click at [270, 137] on div "inicio_2 Punto de inicio Editar nombre más_amarillo más Preguntas frecuentes so…" at bounding box center [472, 280] width 621 height 287
click at [318, 56] on font "más_amarillo" at bounding box center [319, 52] width 3 height 7
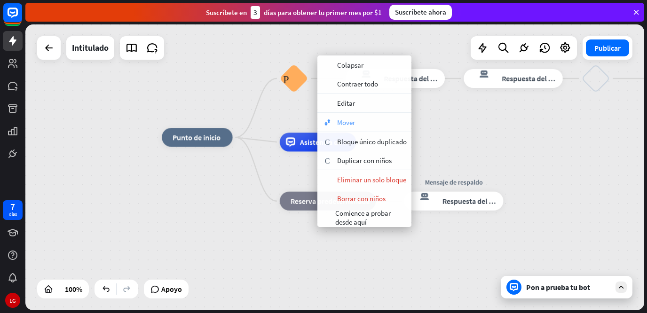
click at [333, 122] on div "mover_bloque Mover" at bounding box center [364, 122] width 94 height 19
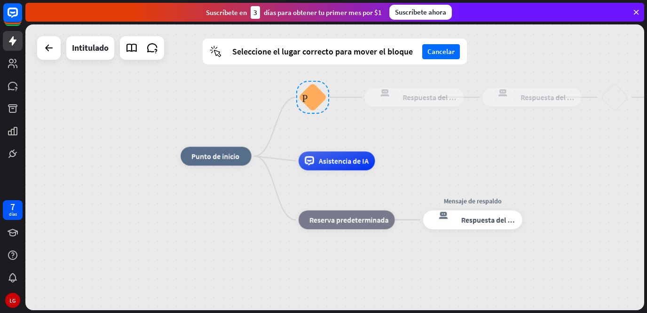
drag, startPoint x: 284, startPoint y: 78, endPoint x: 297, endPoint y: 95, distance: 21.8
click at [297, 95] on div at bounding box center [312, 97] width 33 height 33
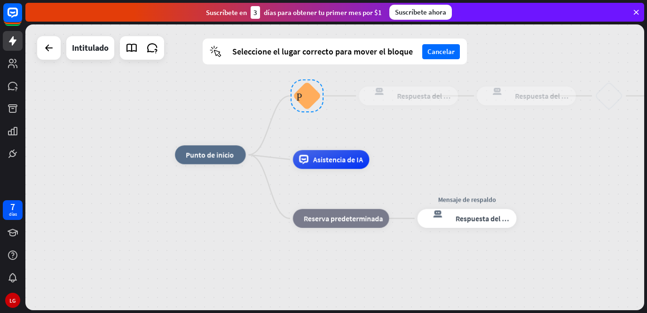
click at [477, 96] on div "respuesta del bot de bloqueo Respuesta del bot" at bounding box center [526, 96] width 99 height 19
click at [491, 98] on icon "respuesta del bot de bloqueo" at bounding box center [496, 96] width 27 height 19
drag, startPoint x: 424, startPoint y: 100, endPoint x: 312, endPoint y: 101, distance: 112.0
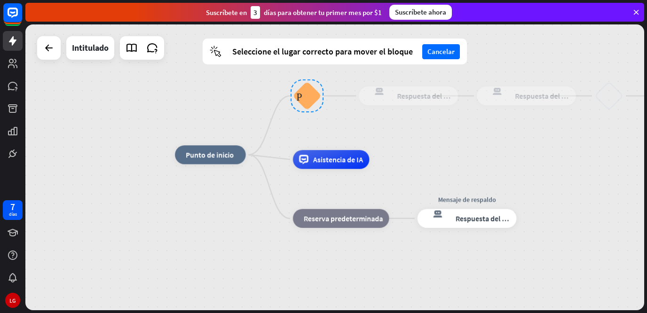
click at [312, 155] on div "inicio_2 Punto de inicio Preguntas frecuentes sobre bloques respuesta del bot d…" at bounding box center [485, 298] width 621 height 287
click at [312, 101] on div at bounding box center [307, 95] width 33 height 33
click at [486, 87] on font "respuesta del bot de bloqueo" at bounding box center [495, 91] width 24 height 9
click at [448, 48] on font "Cancelar" at bounding box center [441, 51] width 27 height 9
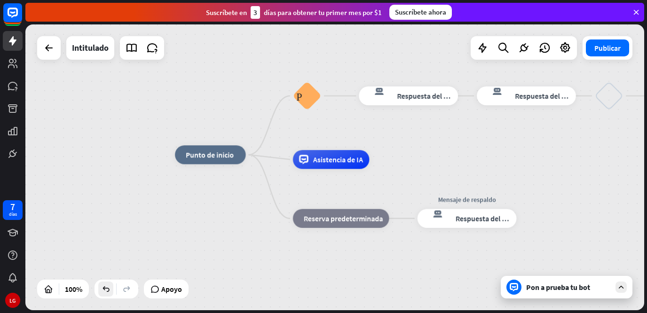
click at [107, 293] on icon at bounding box center [105, 289] width 9 height 9
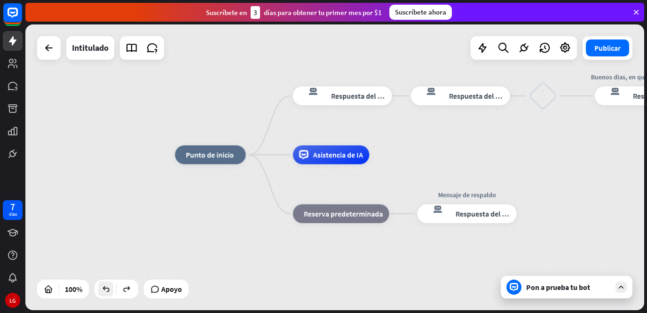
click at [107, 293] on icon at bounding box center [105, 289] width 9 height 9
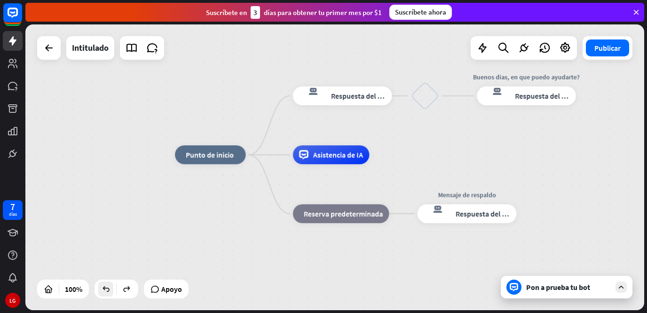
click at [107, 293] on icon at bounding box center [105, 289] width 9 height 9
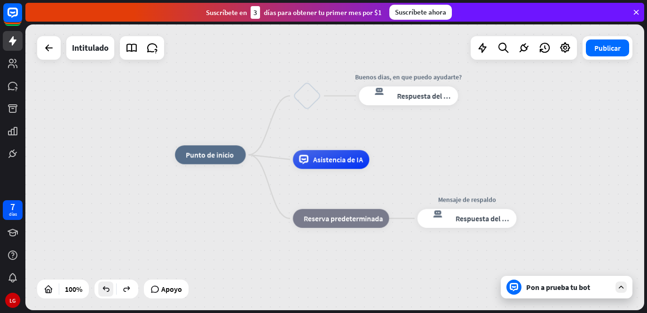
click at [107, 293] on icon at bounding box center [105, 289] width 9 height 9
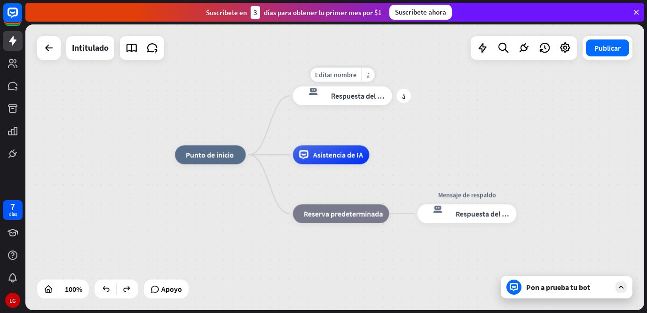
click at [354, 105] on div "Editar nombre más_amarillo más respuesta del bot de bloqueo Respuesta del bot" at bounding box center [342, 96] width 99 height 19
click at [354, 100] on font "Respuesta del bot" at bounding box center [359, 95] width 57 height 9
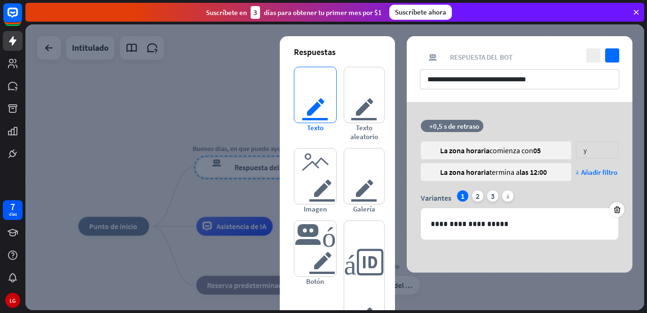
click at [317, 98] on font "texto del editor" at bounding box center [314, 95] width 27 height 56
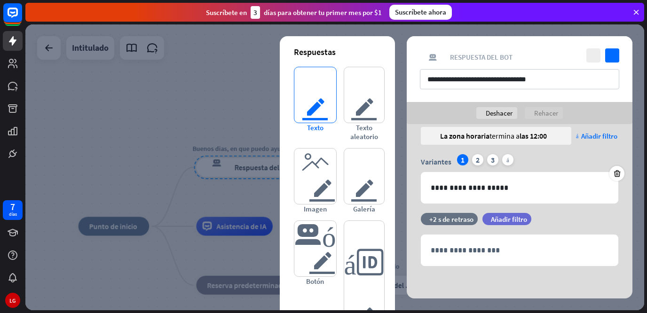
scroll to position [59, 0]
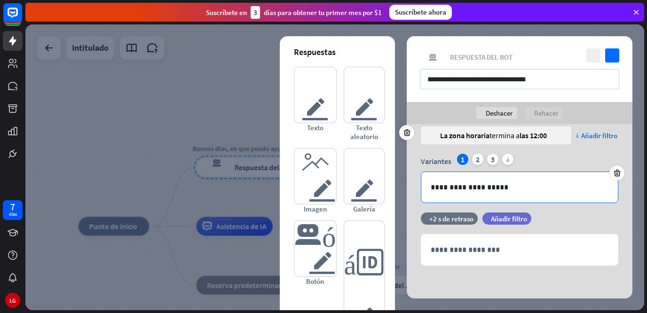
drag, startPoint x: 555, startPoint y: 154, endPoint x: 552, endPoint y: 190, distance: 35.9
click at [552, 190] on div "**********" at bounding box center [520, 178] width 198 height 49
click at [543, 199] on div "**********" at bounding box center [519, 187] width 197 height 31
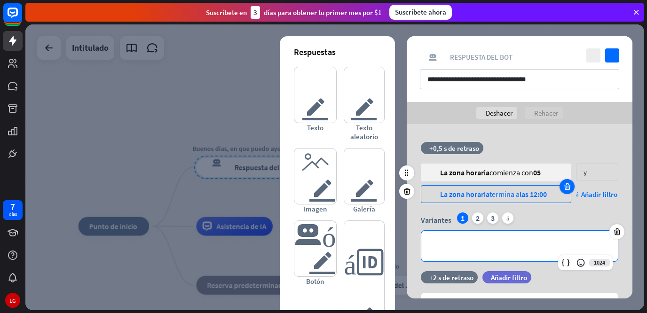
click at [566, 190] on icon at bounding box center [567, 186] width 9 height 8
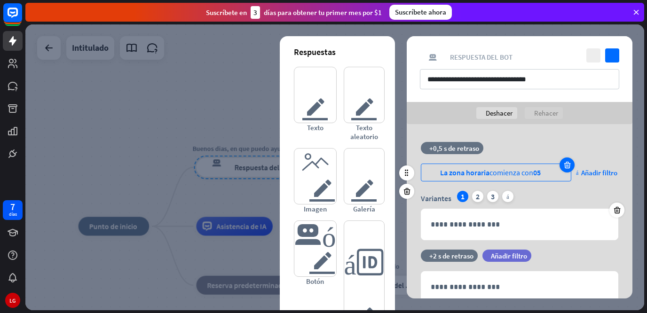
click at [567, 166] on icon at bounding box center [567, 165] width 9 height 8
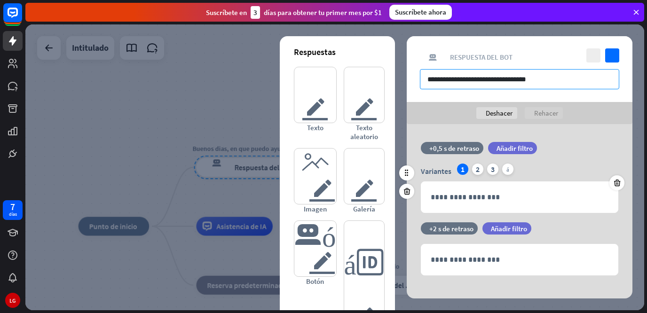
click at [463, 79] on input "**********" at bounding box center [519, 79] width 199 height 20
drag, startPoint x: 457, startPoint y: 91, endPoint x: 445, endPoint y: 107, distance: 20.1
click at [445, 107] on div "**********" at bounding box center [520, 167] width 226 height 262
type input "*"
drag, startPoint x: 445, startPoint y: 107, endPoint x: 468, endPoint y: 83, distance: 33.3
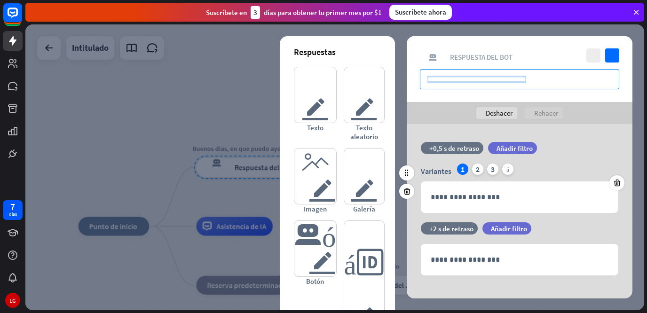
click at [468, 83] on div "**********" at bounding box center [520, 167] width 226 height 262
click at [468, 83] on input "**********" at bounding box center [519, 79] width 199 height 20
type input "**********"
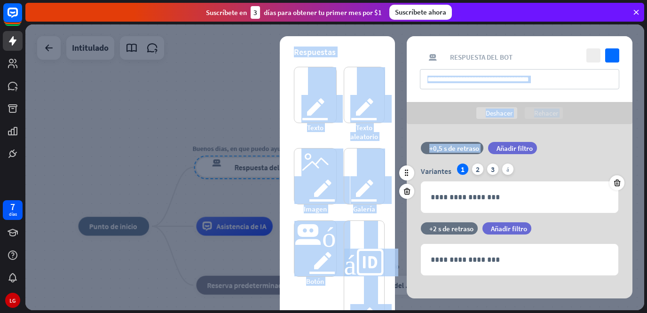
drag, startPoint x: 468, startPoint y: 93, endPoint x: 519, endPoint y: 129, distance: 62.1
click at [518, 128] on div "**********" at bounding box center [520, 167] width 226 height 262
click at [519, 129] on div "**********" at bounding box center [520, 216] width 226 height 184
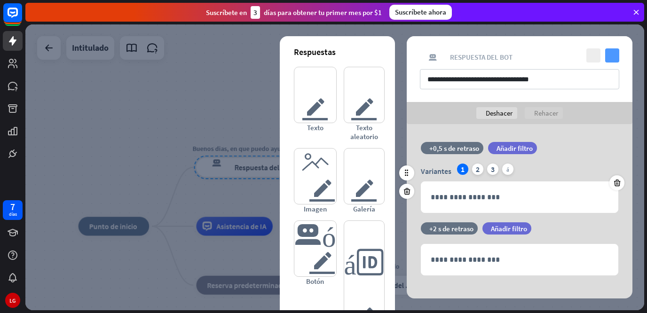
click at [616, 56] on icon "controlar" at bounding box center [612, 55] width 14 height 14
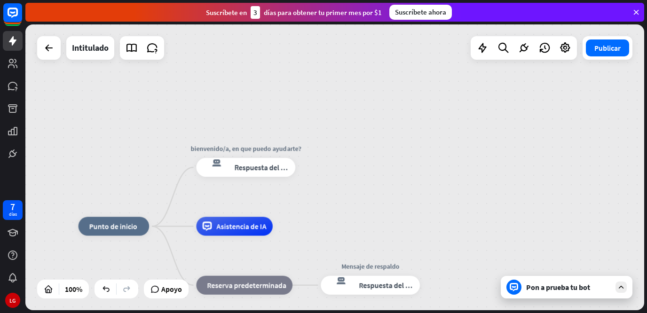
drag, startPoint x: 606, startPoint y: 81, endPoint x: 580, endPoint y: 150, distance: 73.4
click at [593, 117] on div "inicio_2 Punto de inicio bienvenido/a, en que puedo ayudarte? respuesta del bot…" at bounding box center [334, 167] width 619 height 286
click at [532, 290] on font "Pon a prueba tu bot" at bounding box center [558, 287] width 64 height 9
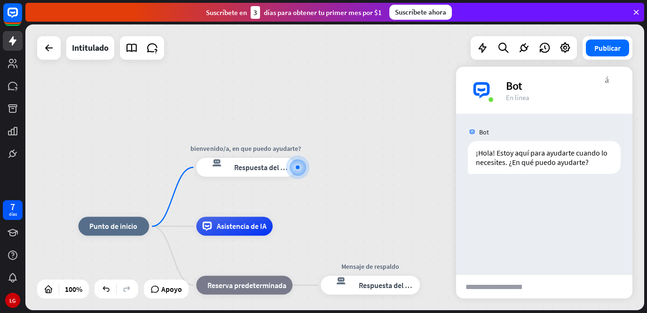
click at [421, 173] on div "inicio_2 Punto de inicio bienvenido/a, en que puedo ayudarte? respuesta del bot…" at bounding box center [334, 167] width 619 height 286
click at [454, 156] on div "inicio_2 Punto de inicio bienvenido/a, en que puedo ayudarte? respuesta del bot…" at bounding box center [334, 167] width 619 height 286
click at [386, 291] on div "respuesta del bot de bloqueo Respuesta del bot" at bounding box center [370, 285] width 99 height 19
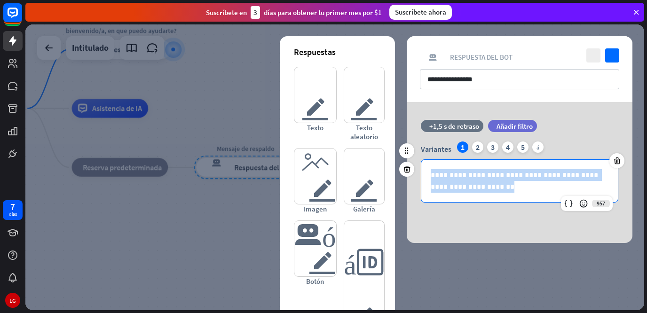
drag, startPoint x: 488, startPoint y: 190, endPoint x: 426, endPoint y: 173, distance: 64.2
click at [426, 173] on div "**********" at bounding box center [519, 181] width 197 height 42
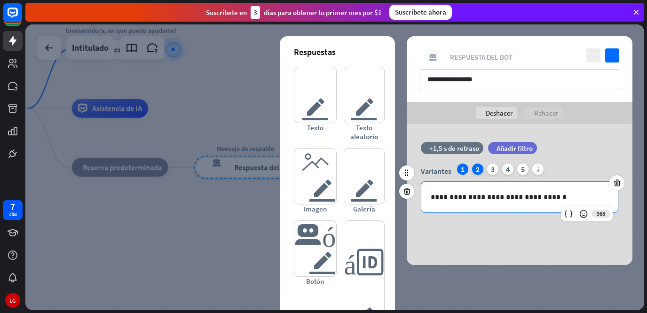
click at [478, 173] on font "2" at bounding box center [478, 169] width 4 height 9
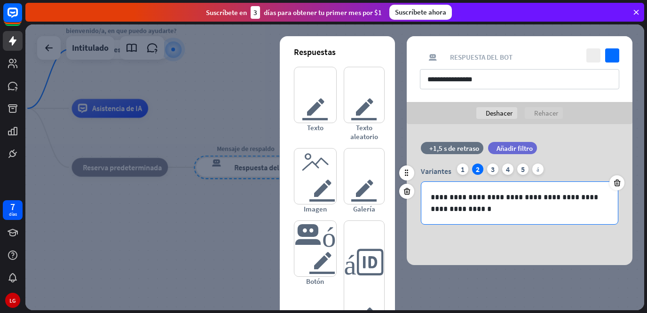
click at [472, 212] on p "**********" at bounding box center [520, 203] width 178 height 24
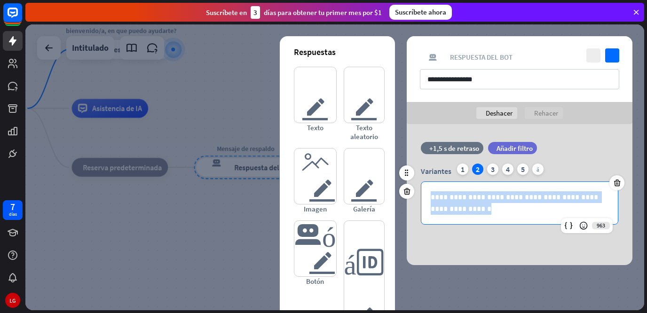
click at [472, 212] on p "**********" at bounding box center [520, 203] width 178 height 24
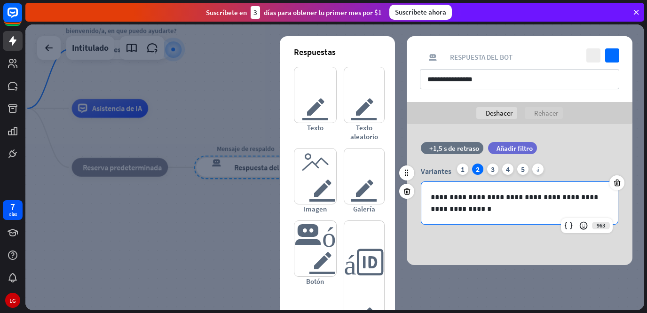
click at [472, 212] on p "**********" at bounding box center [520, 203] width 178 height 24
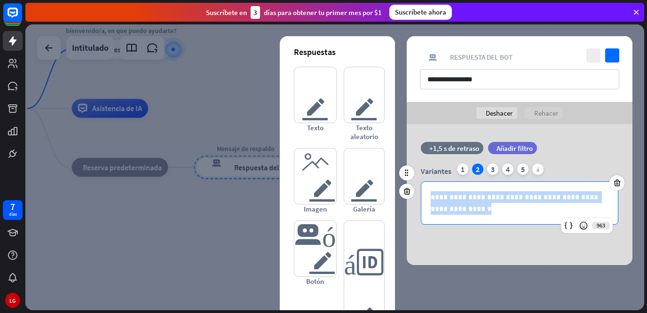
click at [472, 212] on p "**********" at bounding box center [520, 203] width 178 height 24
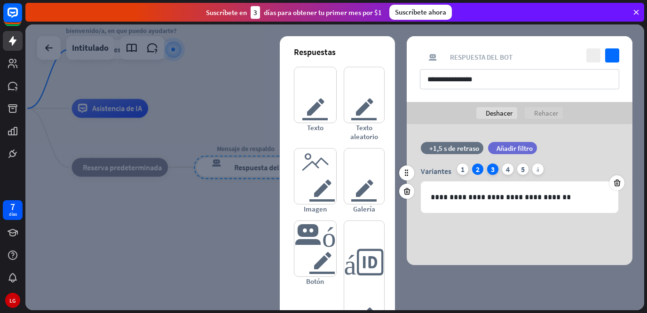
click at [492, 171] on font "3" at bounding box center [493, 169] width 4 height 9
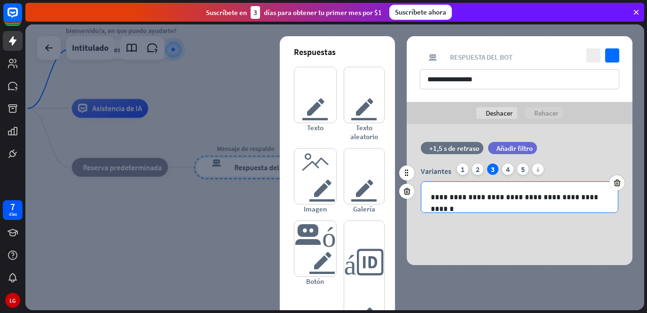
click at [485, 198] on p "**********" at bounding box center [520, 197] width 178 height 12
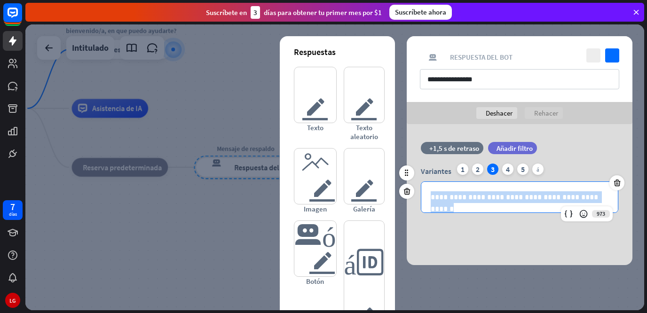
click at [485, 198] on p "**********" at bounding box center [520, 197] width 178 height 12
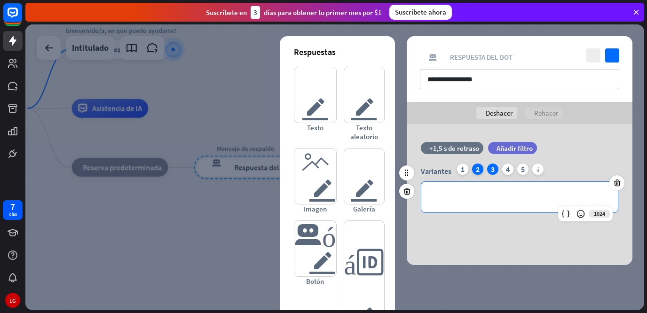
click at [476, 168] on font "2" at bounding box center [478, 169] width 4 height 9
click at [551, 197] on p "**********" at bounding box center [520, 197] width 178 height 12
click at [566, 199] on p "**********" at bounding box center [520, 197] width 178 height 12
click at [436, 200] on p "**********" at bounding box center [520, 197] width 178 height 12
drag, startPoint x: 460, startPoint y: 192, endPoint x: 495, endPoint y: 170, distance: 41.2
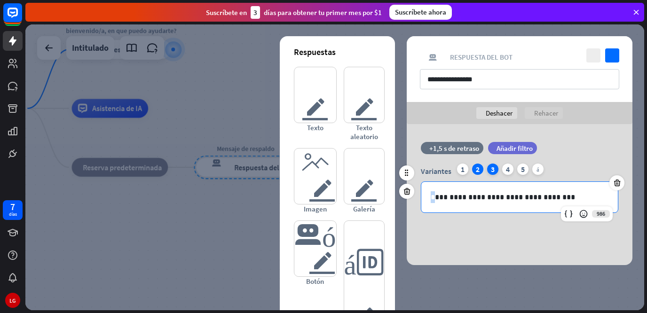
click at [495, 170] on div "**********" at bounding box center [520, 188] width 198 height 49
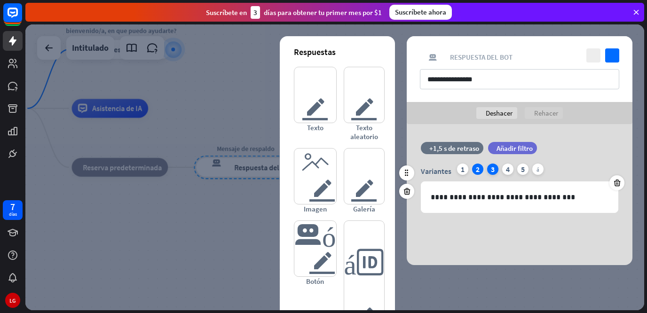
click at [495, 170] on div "3" at bounding box center [492, 169] width 11 height 11
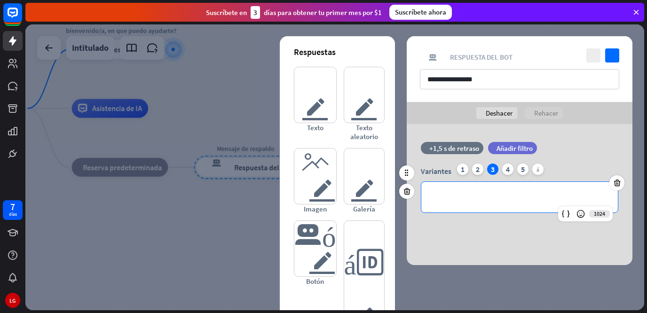
click at [487, 195] on p "**********" at bounding box center [520, 197] width 178 height 12
click at [262, 88] on div at bounding box center [334, 167] width 619 height 286
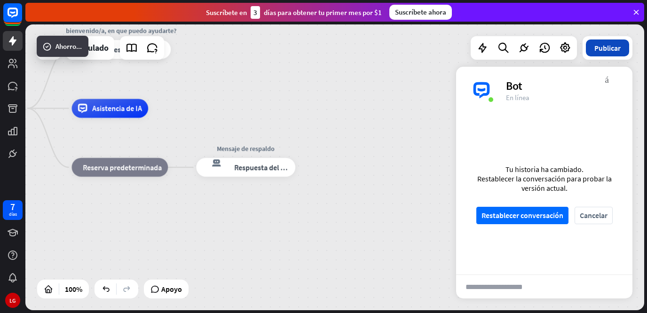
click at [602, 51] on font "Publicar" at bounding box center [608, 47] width 26 height 9
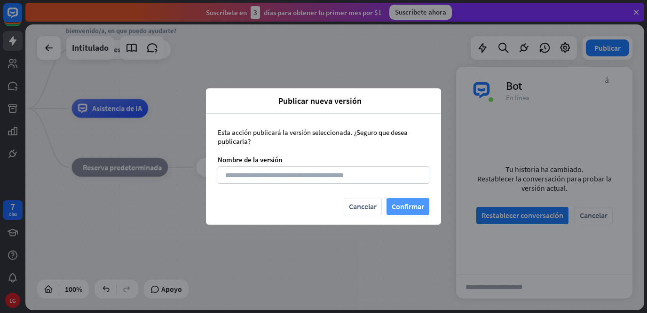
click at [402, 214] on font "Confirmar" at bounding box center [408, 206] width 32 height 16
